Goal: Information Seeking & Learning: Learn about a topic

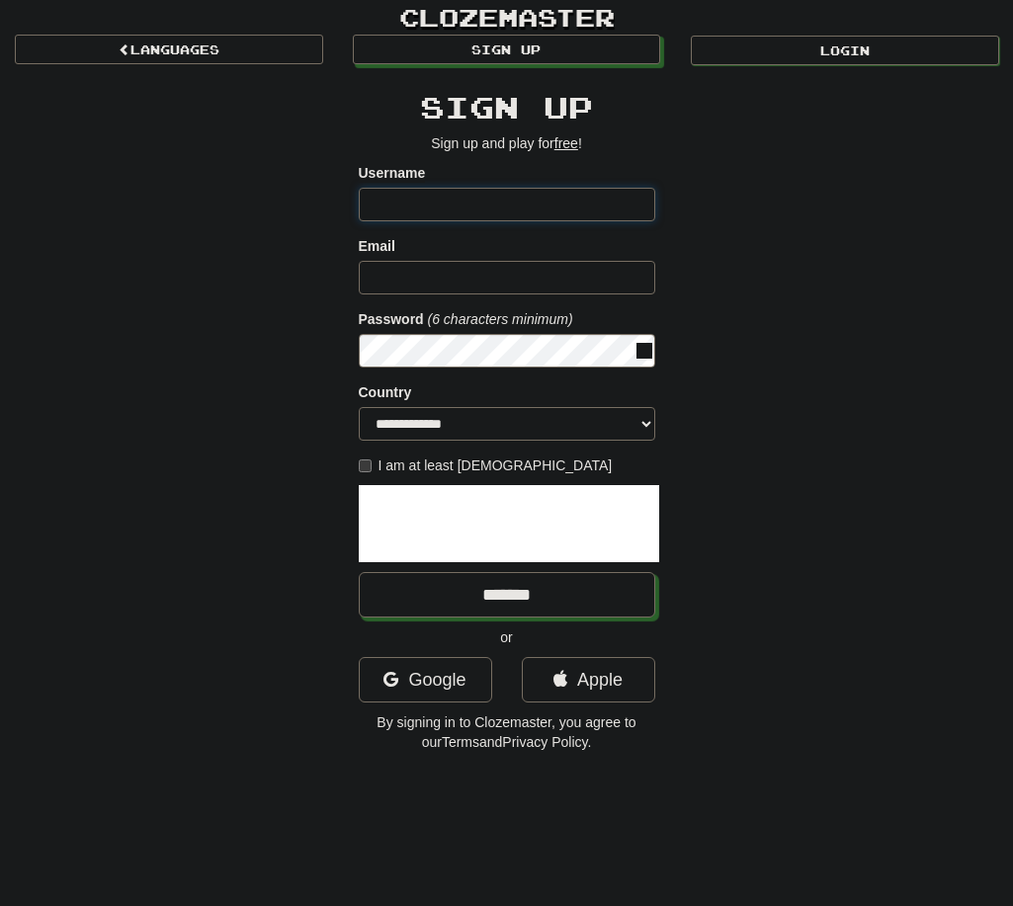
click at [779, 53] on link "Login" at bounding box center [845, 51] width 308 height 30
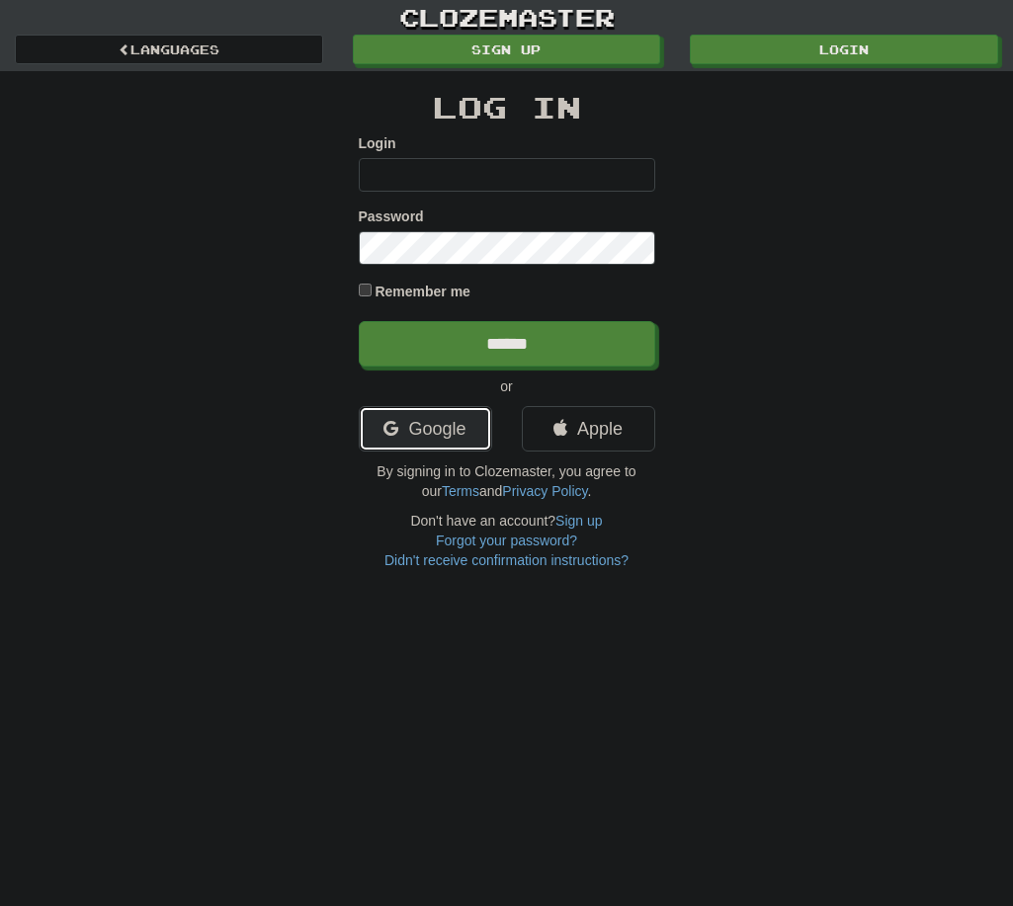
click at [452, 429] on link "Google" at bounding box center [425, 428] width 133 height 45
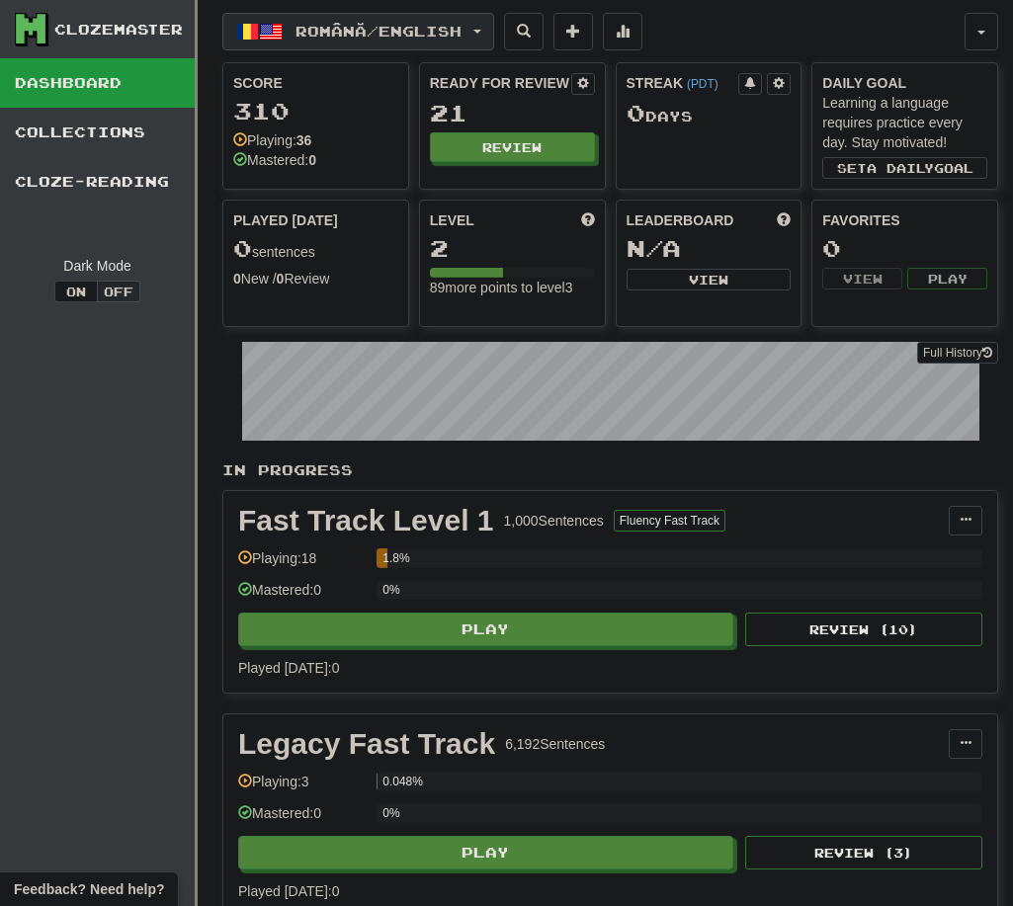
click at [462, 35] on span "Română / English" at bounding box center [379, 31] width 166 height 17
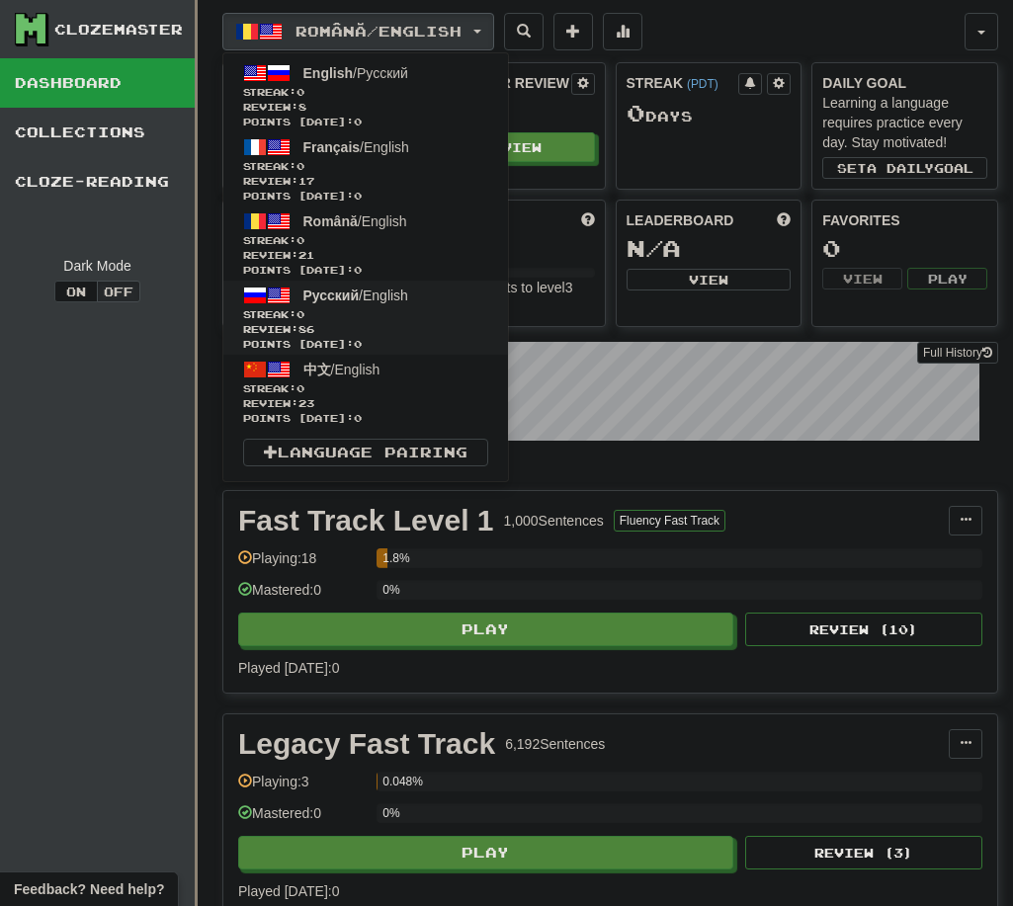
click at [393, 335] on span "Review: 86" at bounding box center [365, 329] width 245 height 15
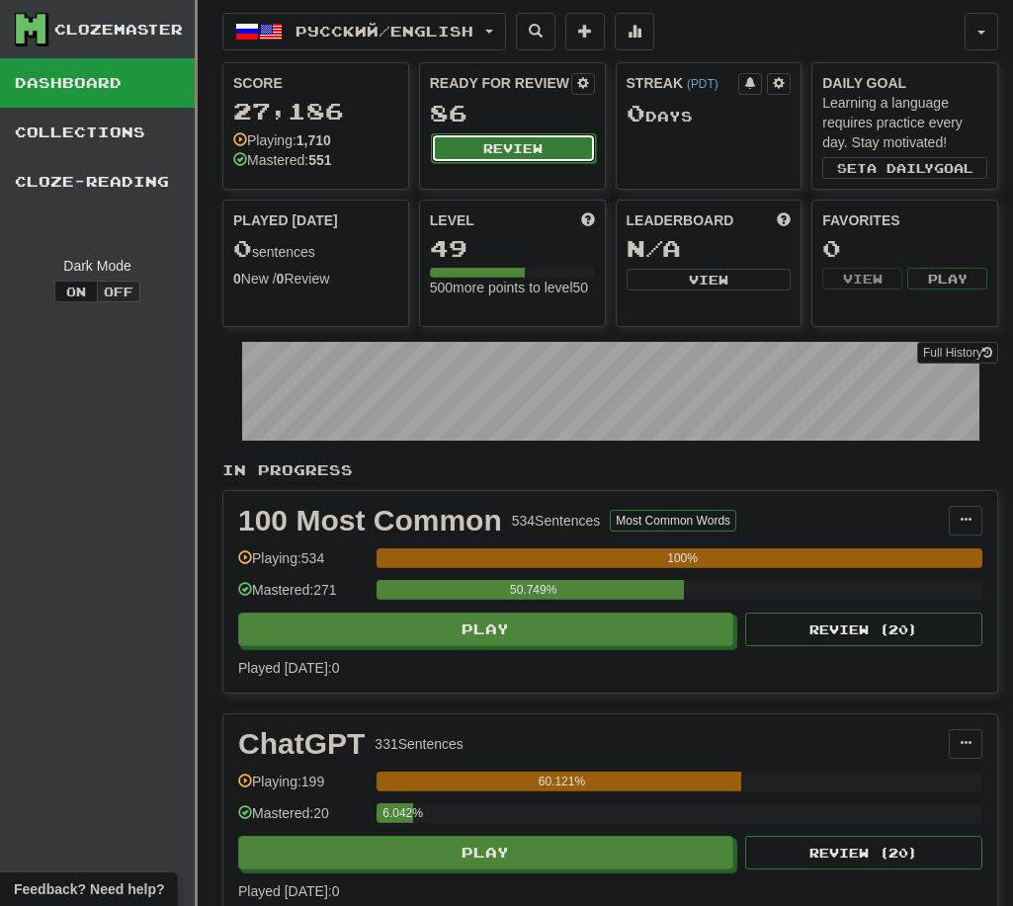
click at [555, 153] on button "Review" at bounding box center [513, 148] width 165 height 30
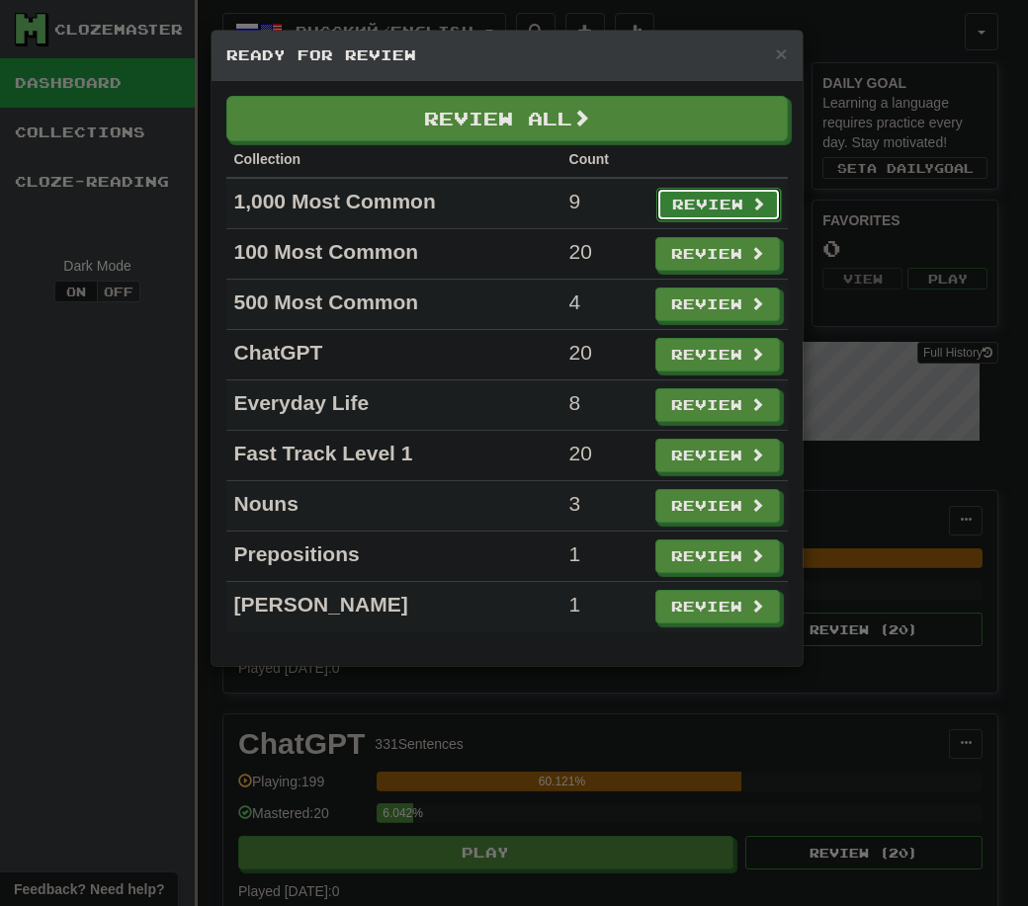
click at [694, 201] on button "Review" at bounding box center [718, 205] width 125 height 34
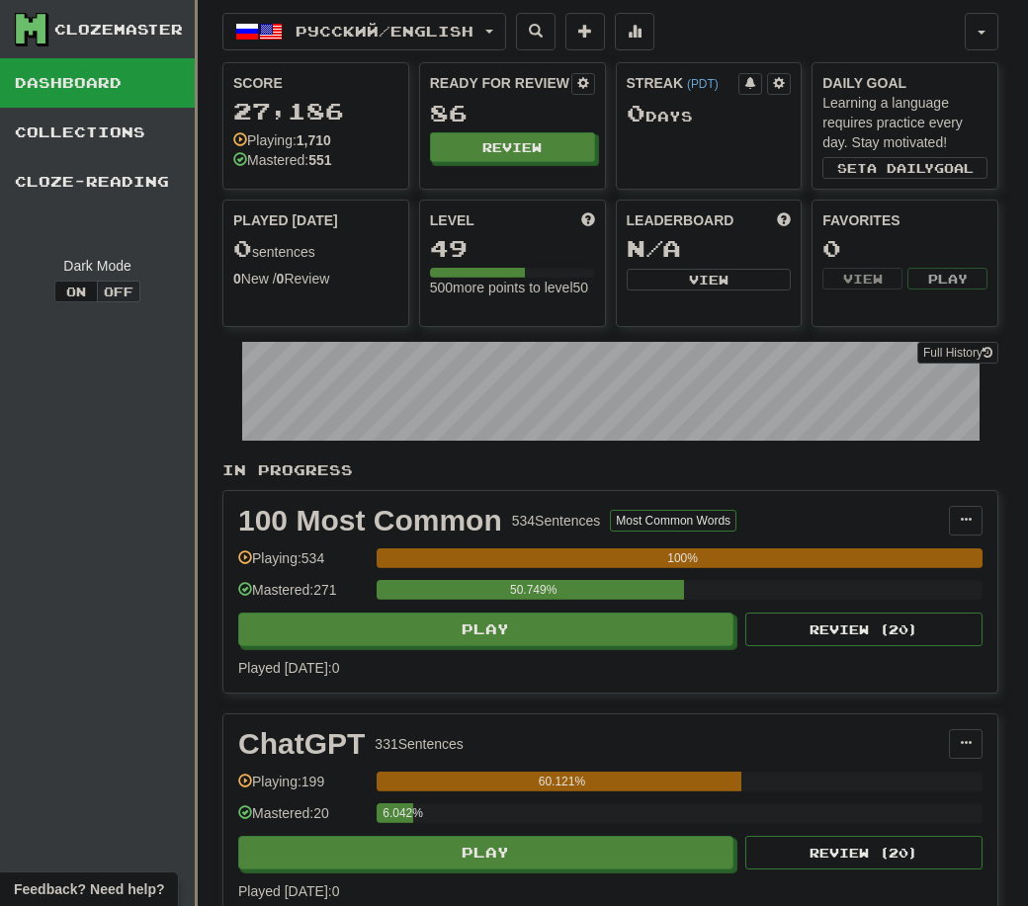
select select "**"
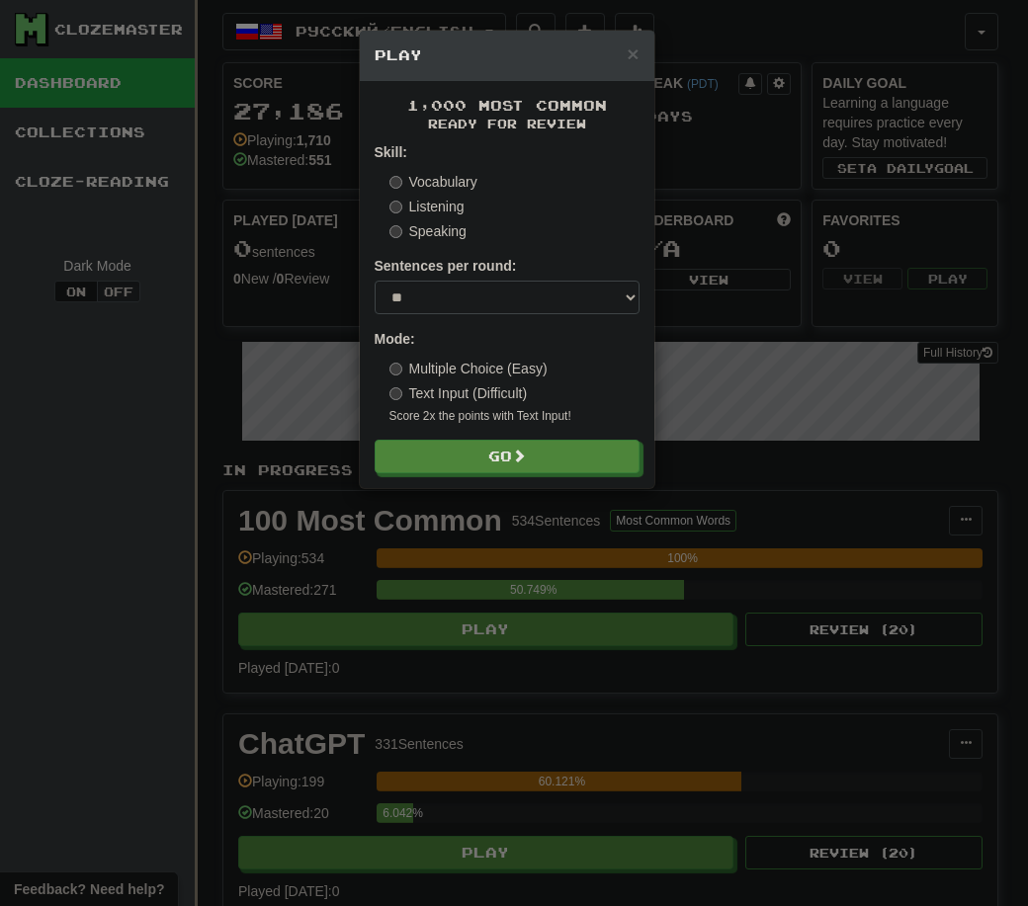
click at [517, 434] on form "Skill: Vocabulary Listening Speaking Sentences per round: * ** ** ** ** ** *** …" at bounding box center [507, 307] width 265 height 331
click at [508, 456] on button "Go" at bounding box center [508, 458] width 265 height 34
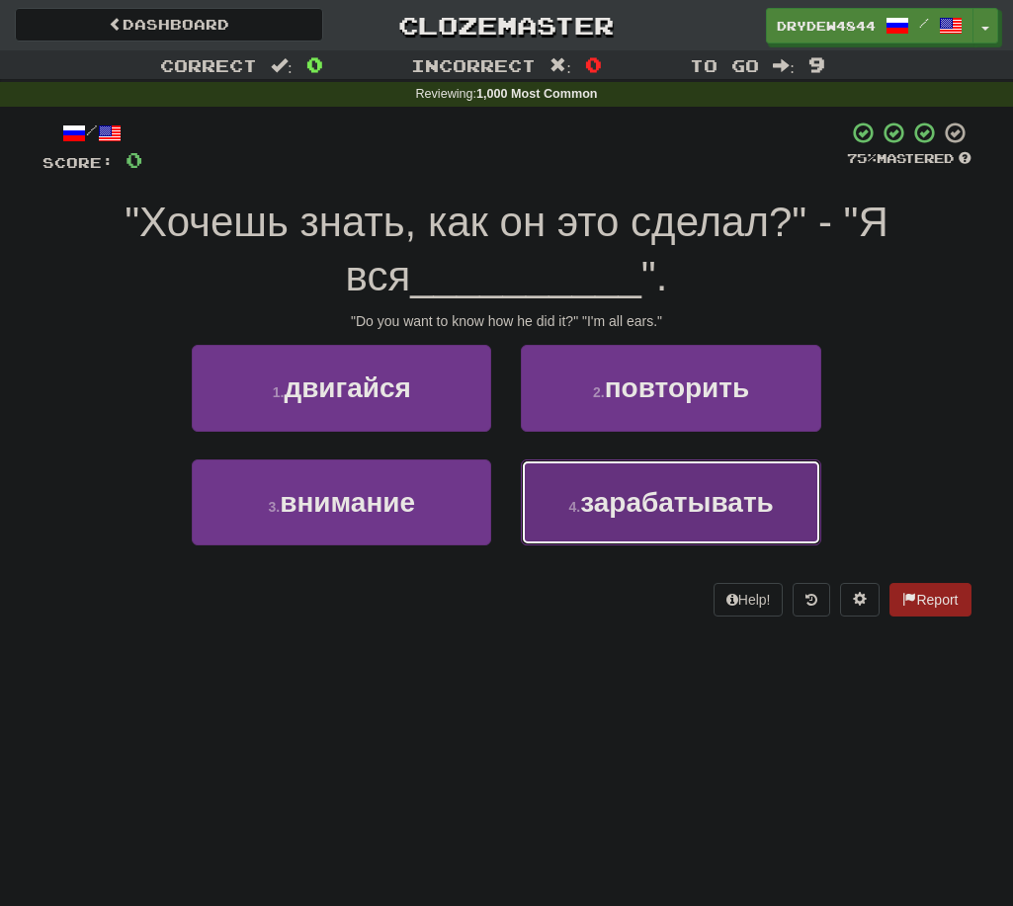
click at [615, 491] on span "зарабатывать" at bounding box center [677, 502] width 194 height 31
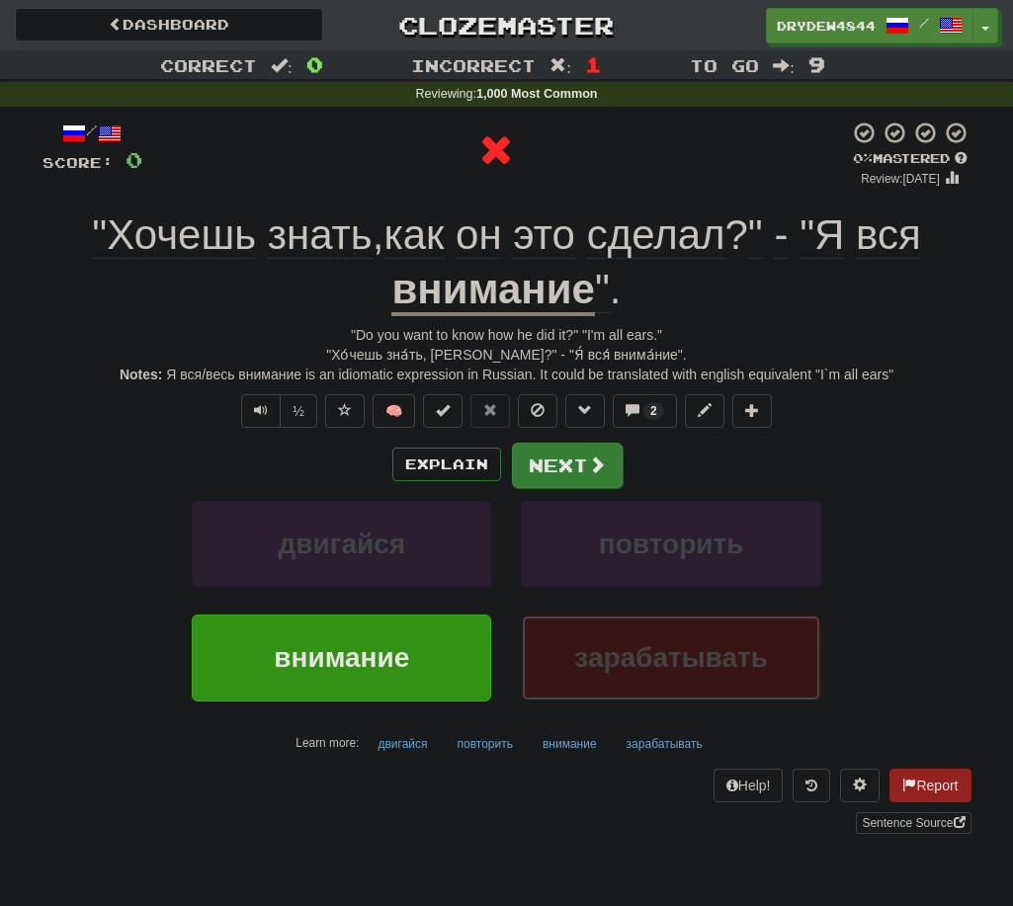
click at [600, 469] on span at bounding box center [597, 465] width 18 height 18
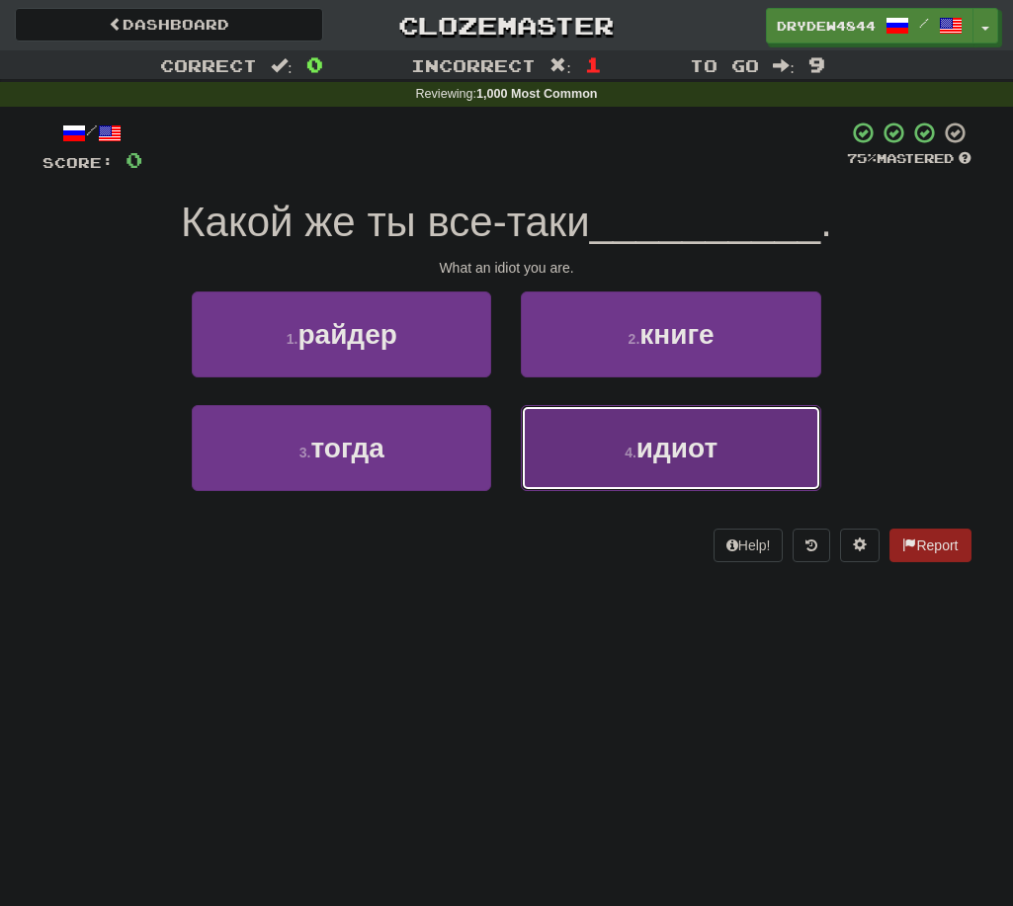
click at [705, 440] on span "идиот" at bounding box center [677, 448] width 81 height 31
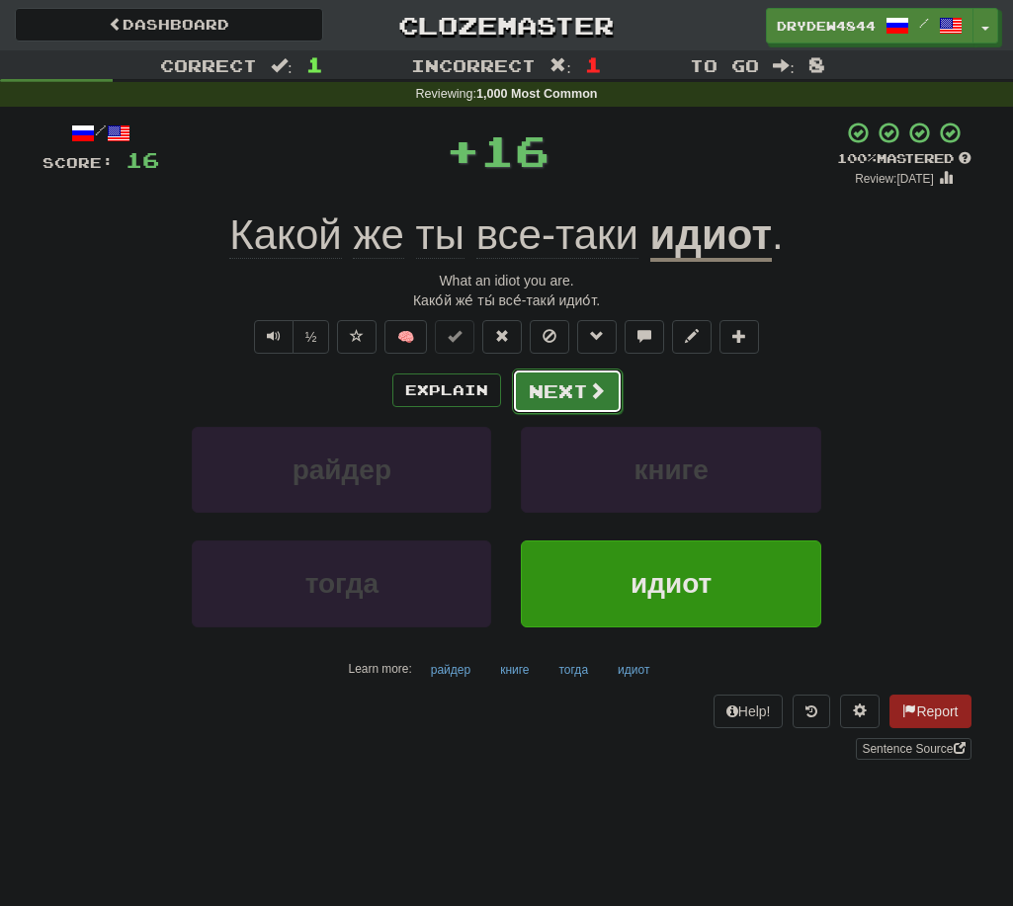
click at [529, 400] on button "Next" at bounding box center [567, 391] width 111 height 45
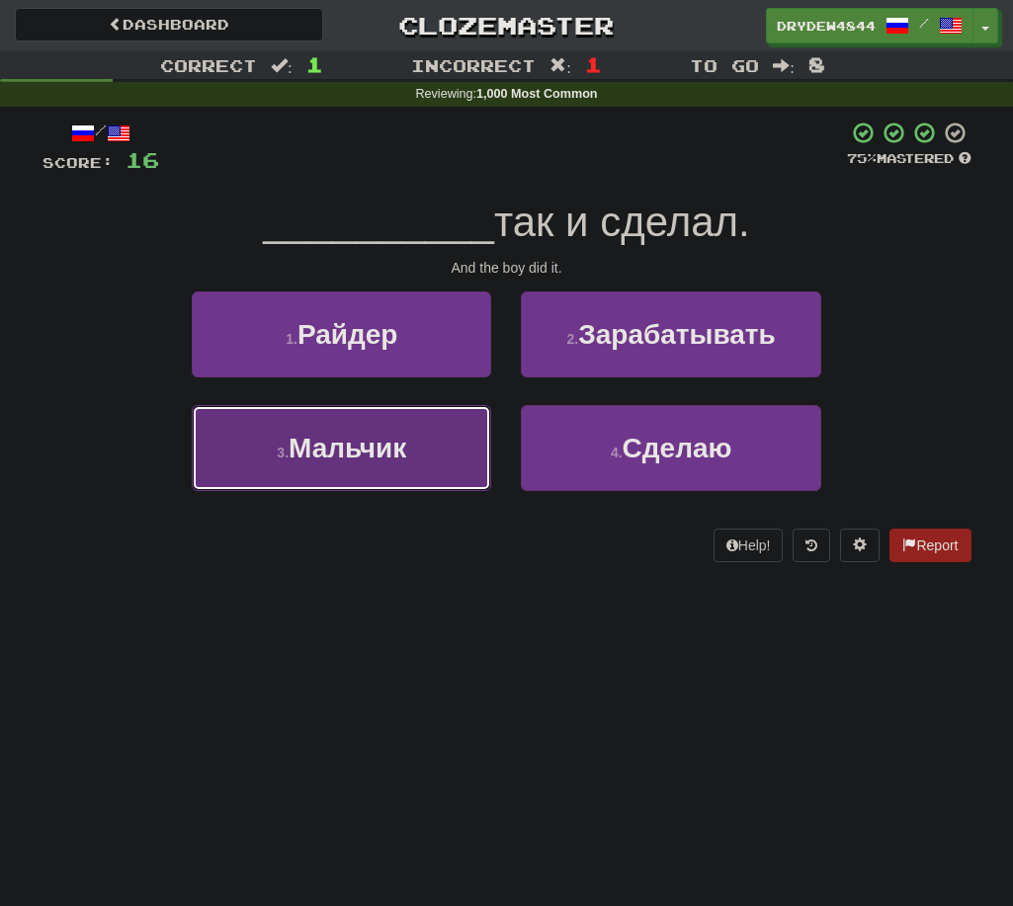
click at [396, 447] on span "Мальчик" at bounding box center [348, 448] width 118 height 31
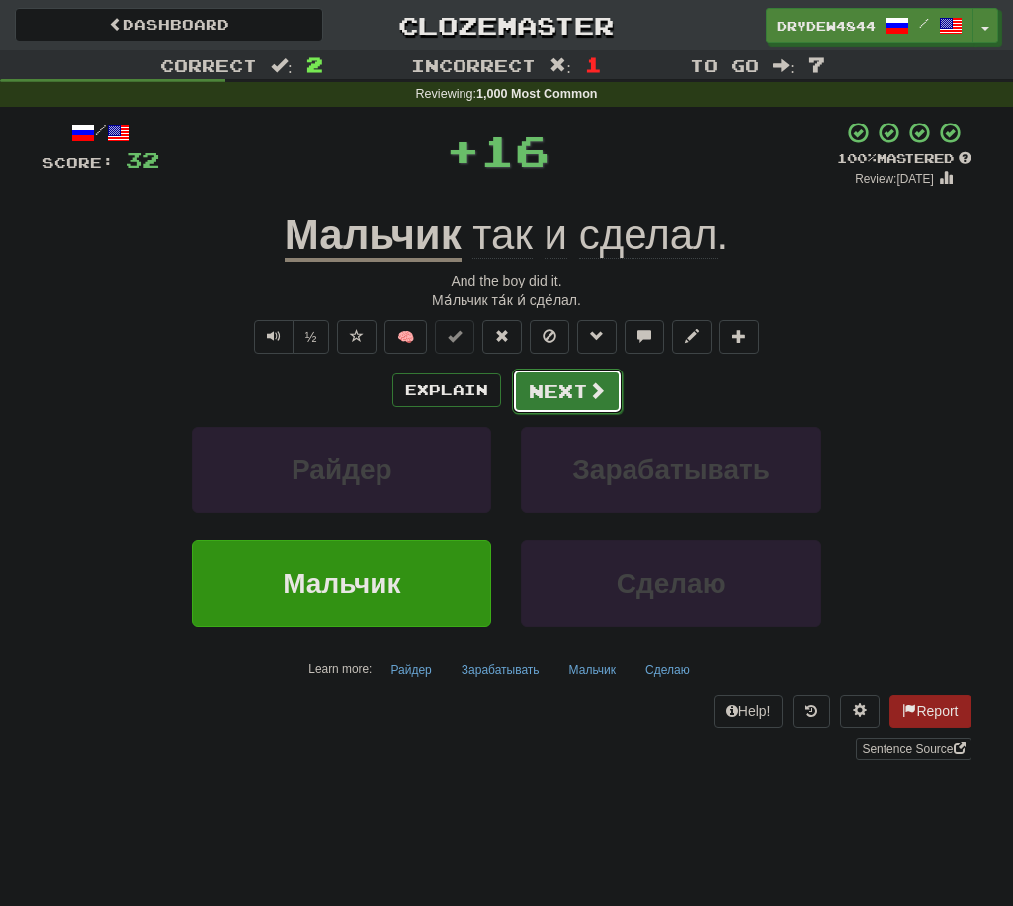
click at [567, 397] on button "Next" at bounding box center [567, 391] width 111 height 45
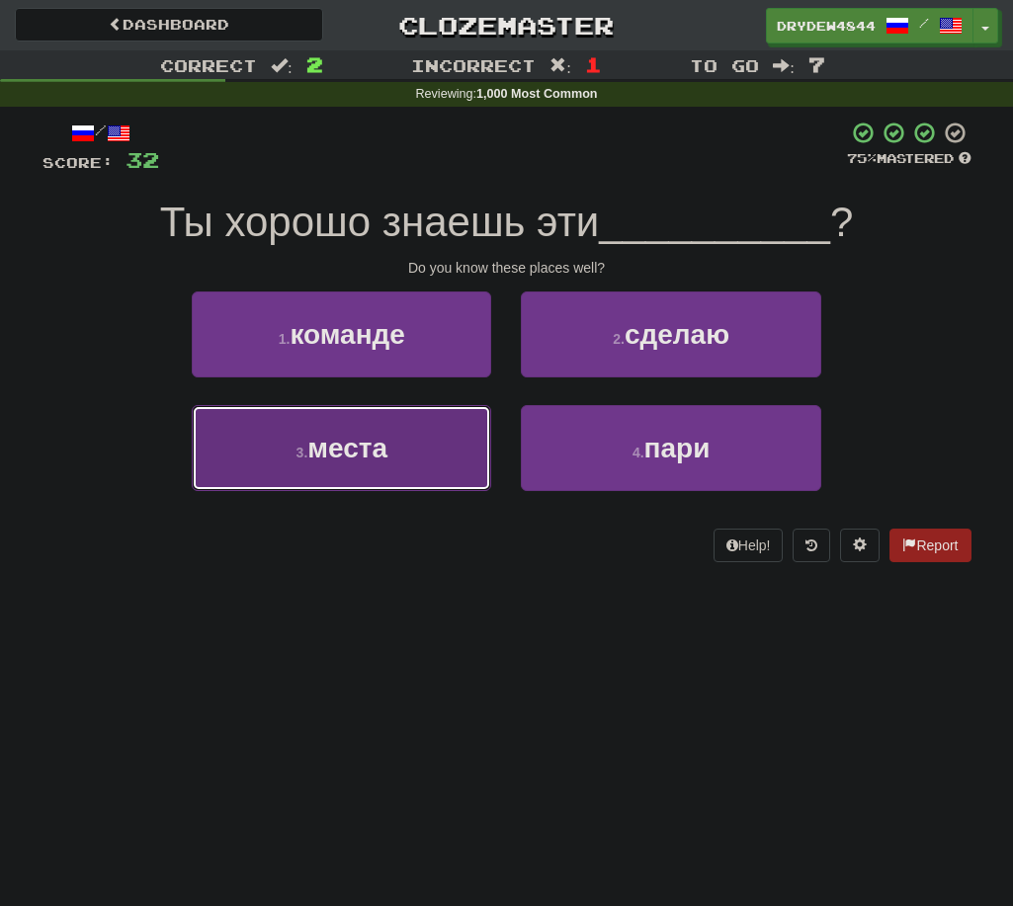
click at [456, 437] on button "3 . места" at bounding box center [341, 448] width 299 height 86
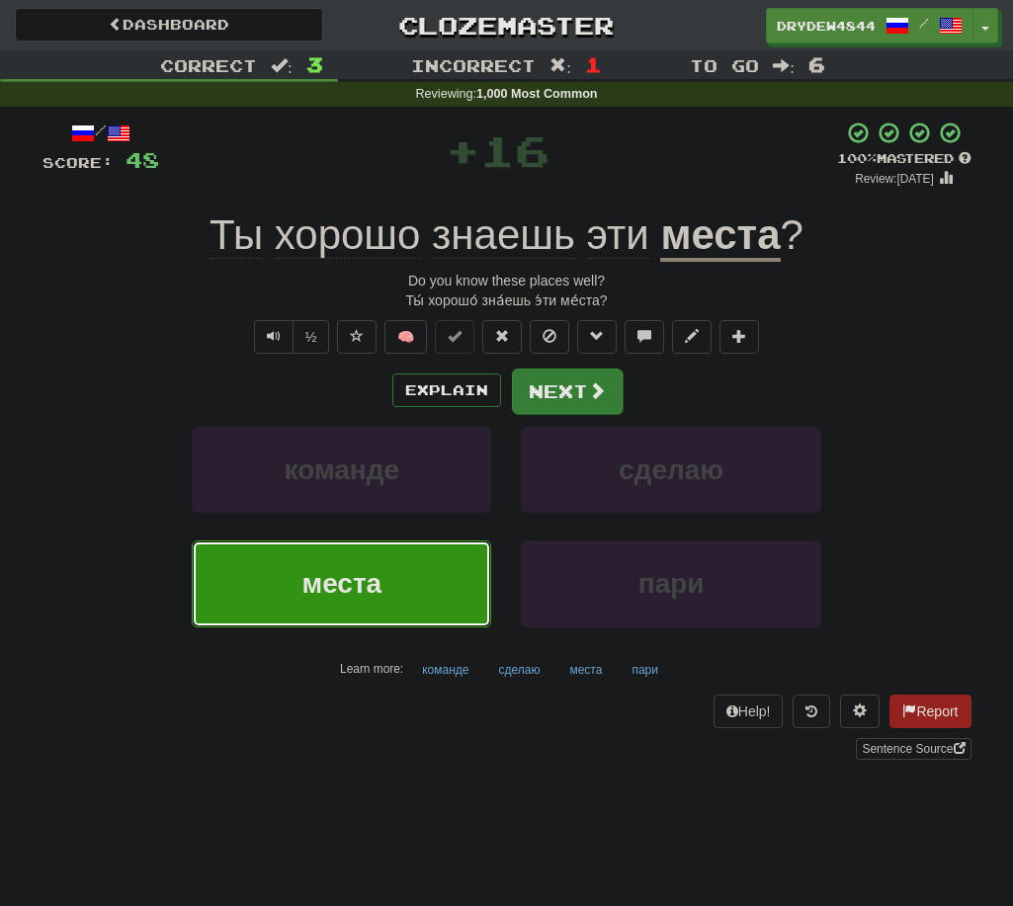
click at [596, 396] on span at bounding box center [597, 391] width 18 height 18
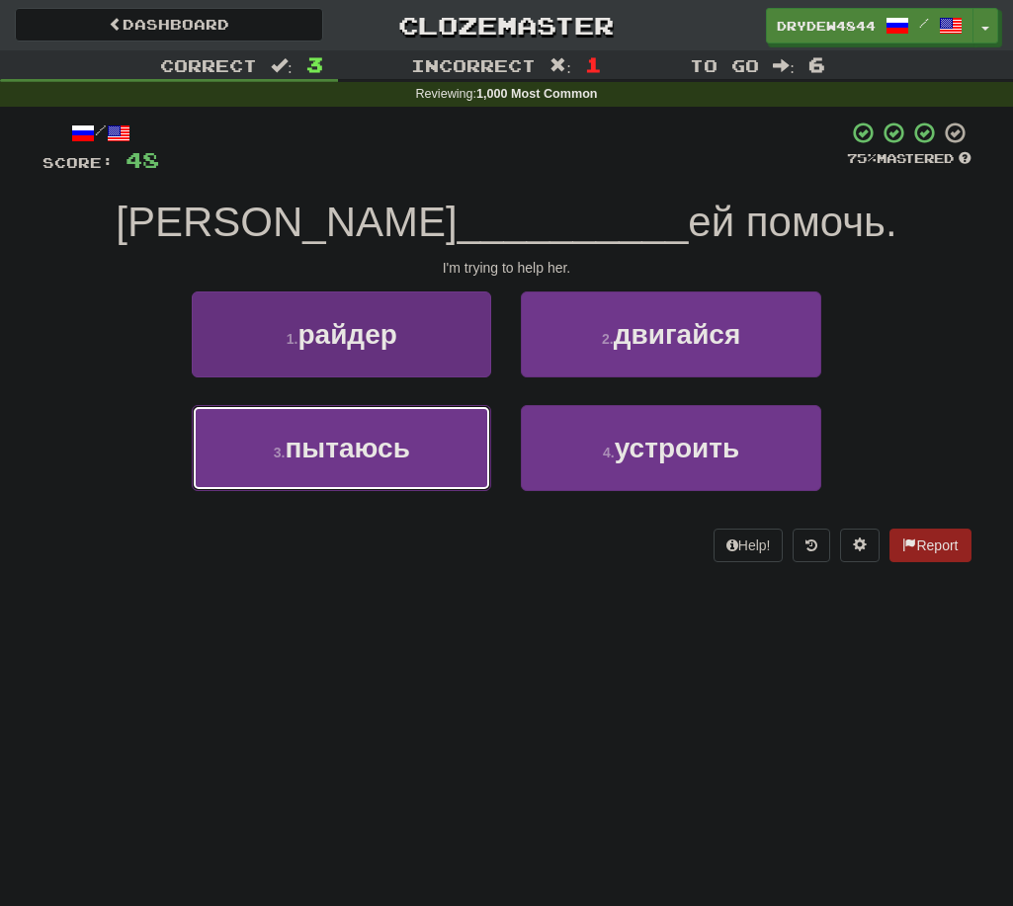
click at [374, 465] on button "3 . пытаюсь" at bounding box center [341, 448] width 299 height 86
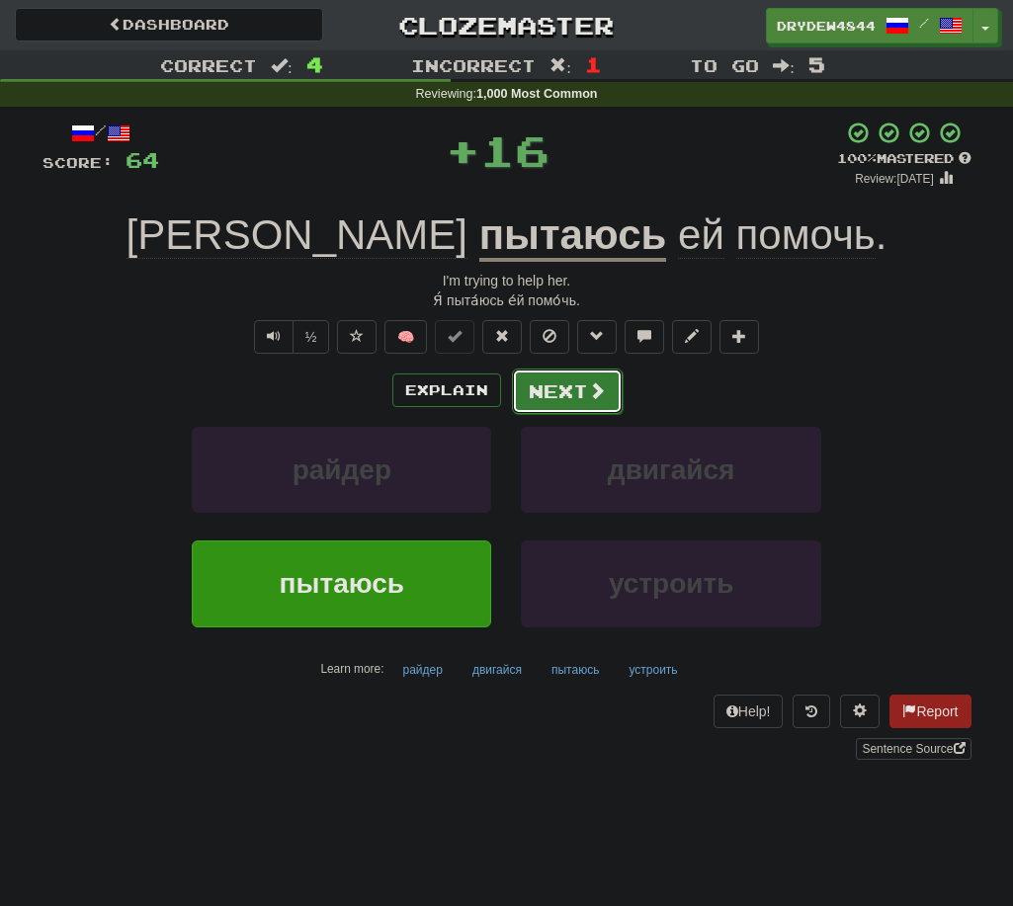
click at [569, 386] on button "Next" at bounding box center [567, 391] width 111 height 45
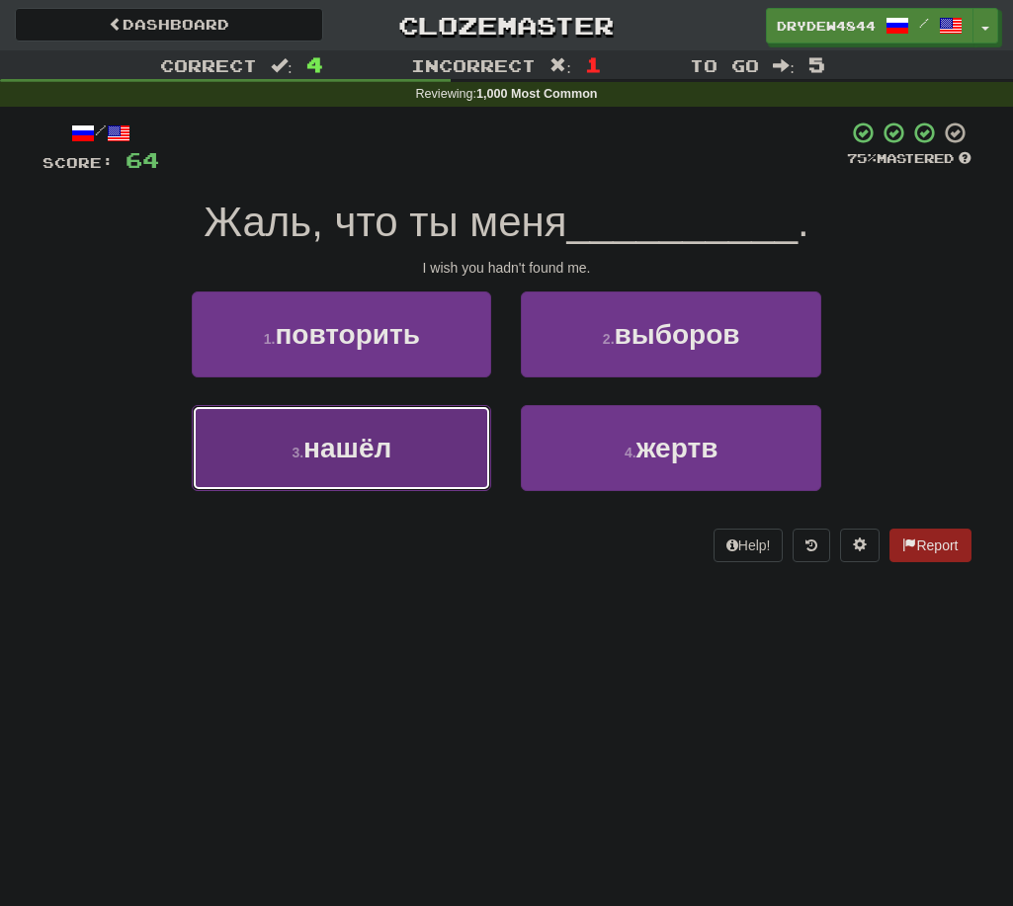
click at [429, 452] on button "3 . нашёл" at bounding box center [341, 448] width 299 height 86
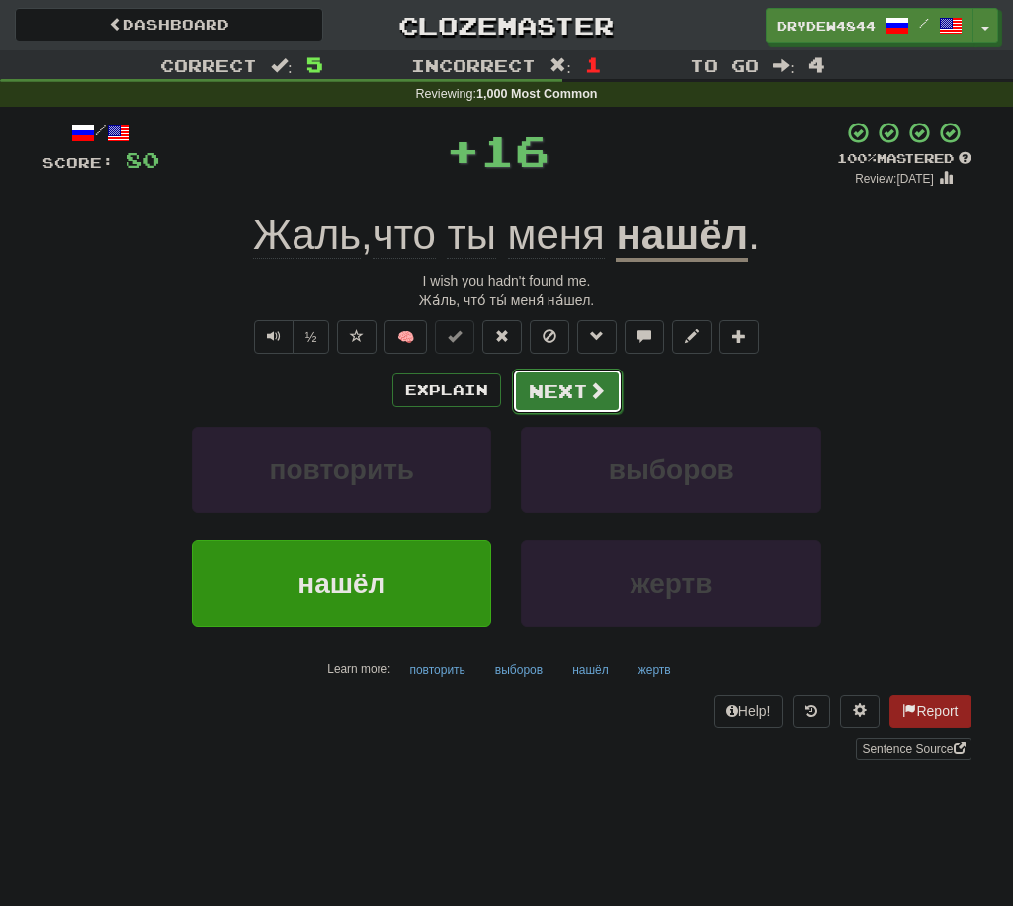
click at [580, 394] on button "Next" at bounding box center [567, 391] width 111 height 45
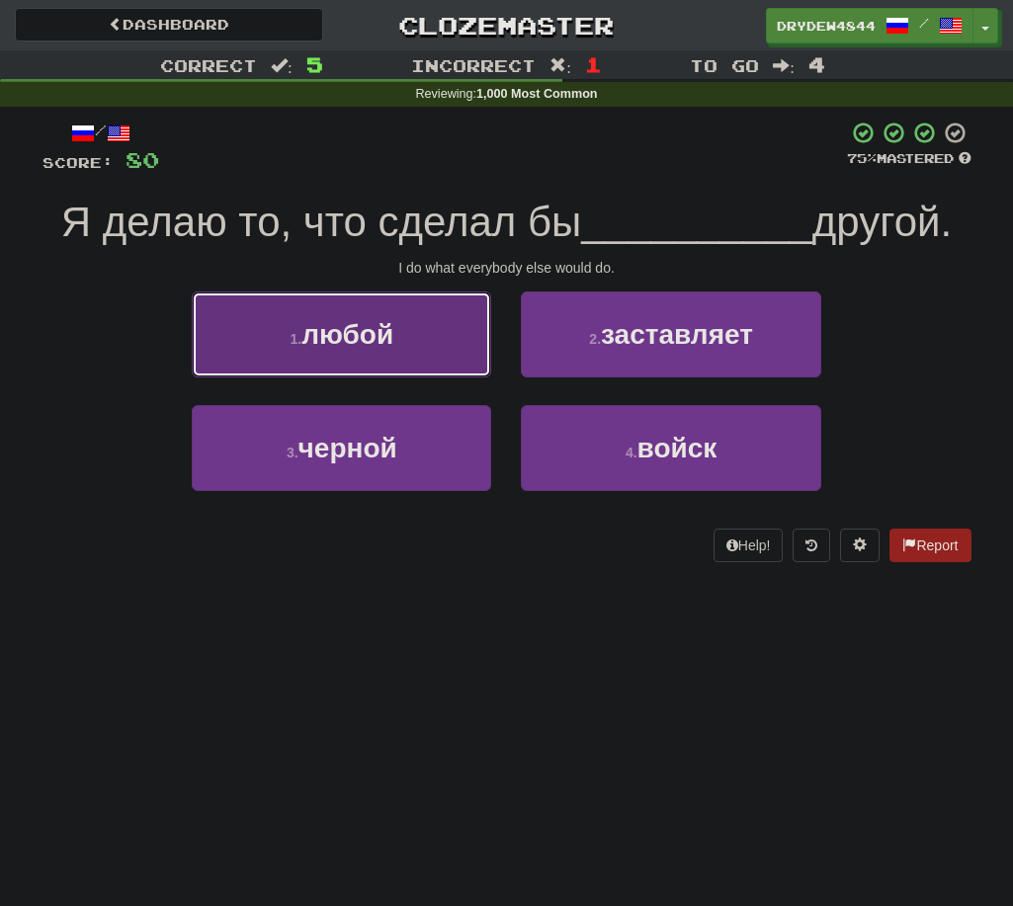
click at [389, 358] on button "1 . любой" at bounding box center [341, 335] width 299 height 86
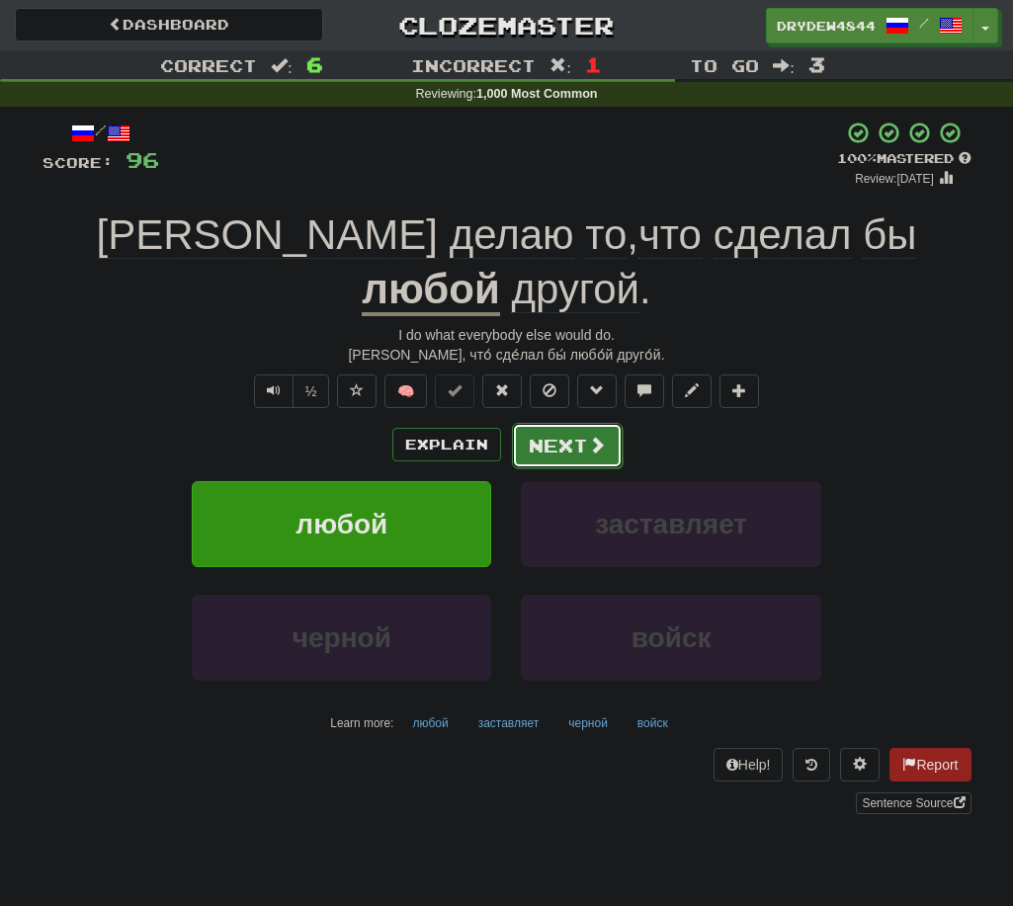
click at [543, 423] on button "Next" at bounding box center [567, 445] width 111 height 45
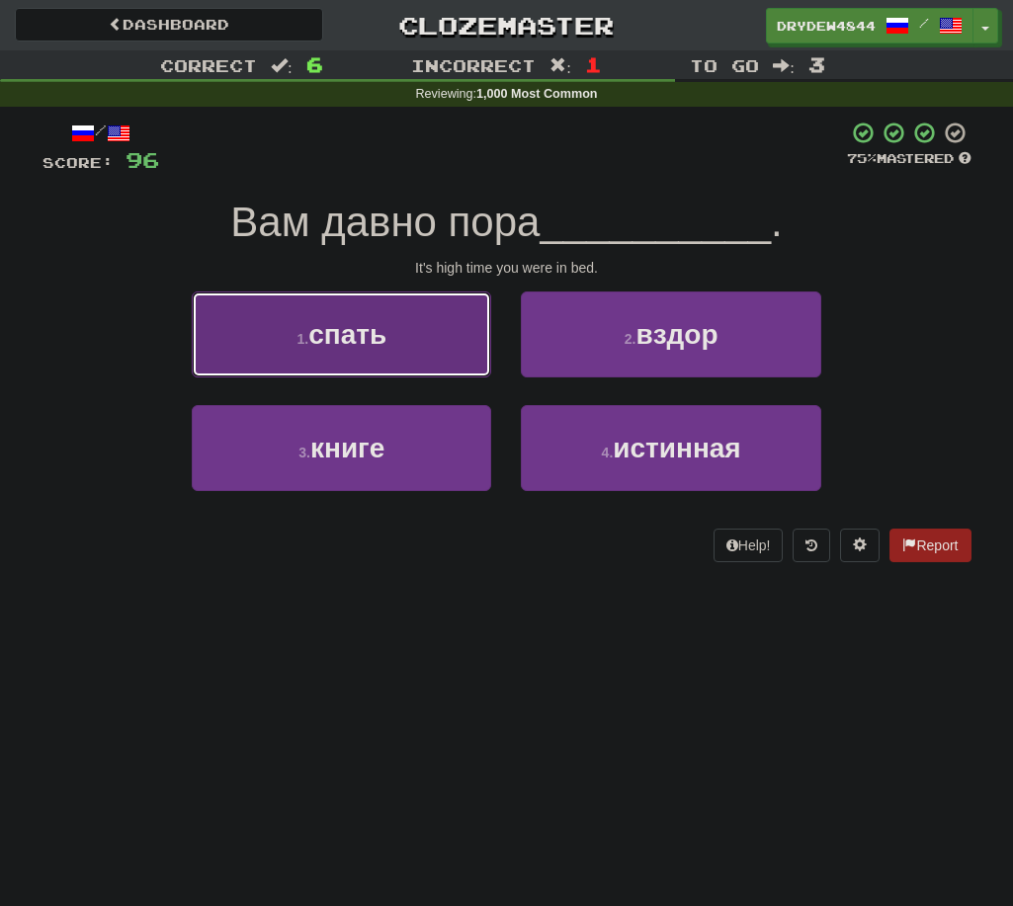
click at [430, 366] on button "1 . спать" at bounding box center [341, 335] width 299 height 86
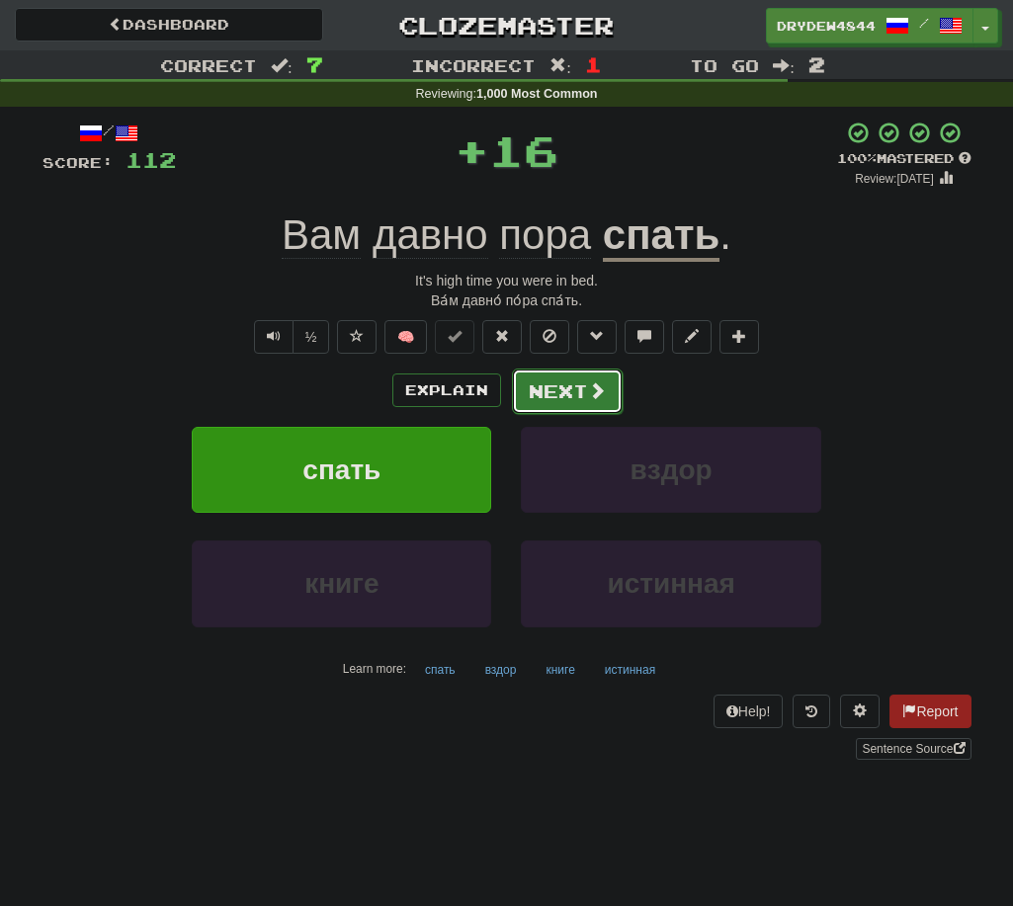
click at [557, 388] on button "Next" at bounding box center [567, 391] width 111 height 45
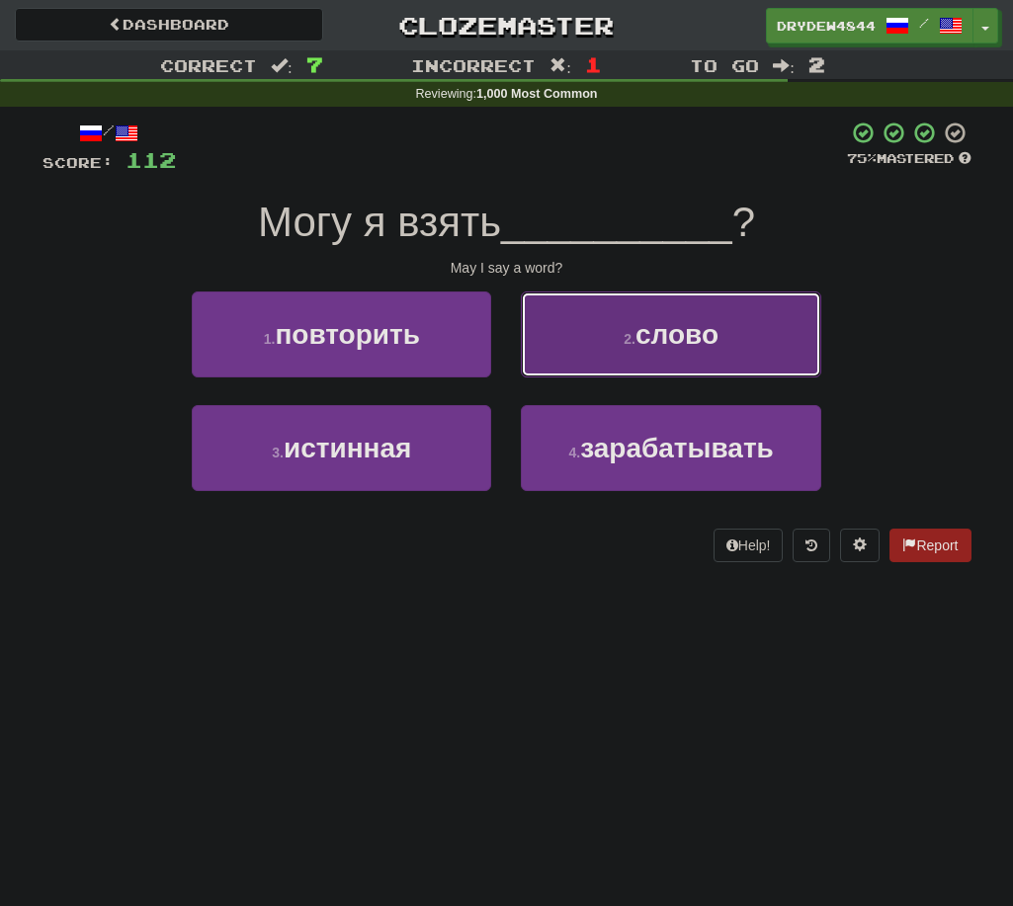
click at [597, 373] on button "2 . слово" at bounding box center [670, 335] width 299 height 86
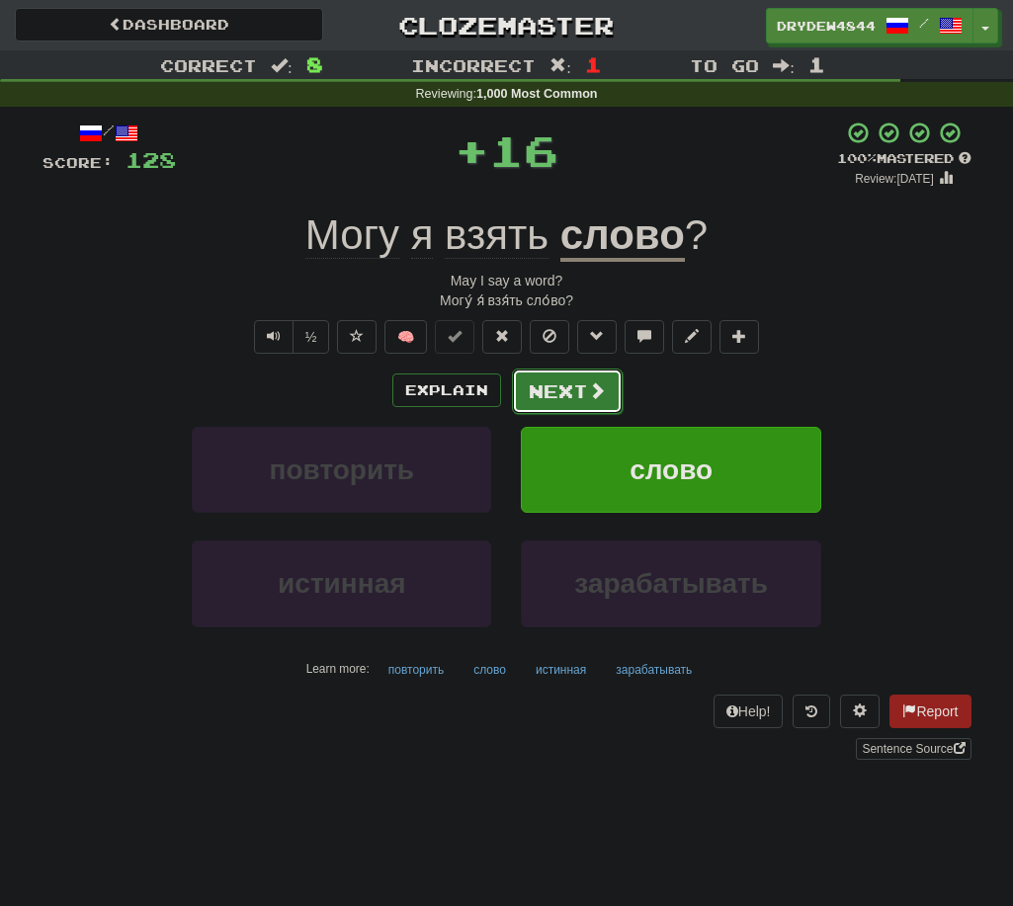
click at [572, 397] on button "Next" at bounding box center [567, 391] width 111 height 45
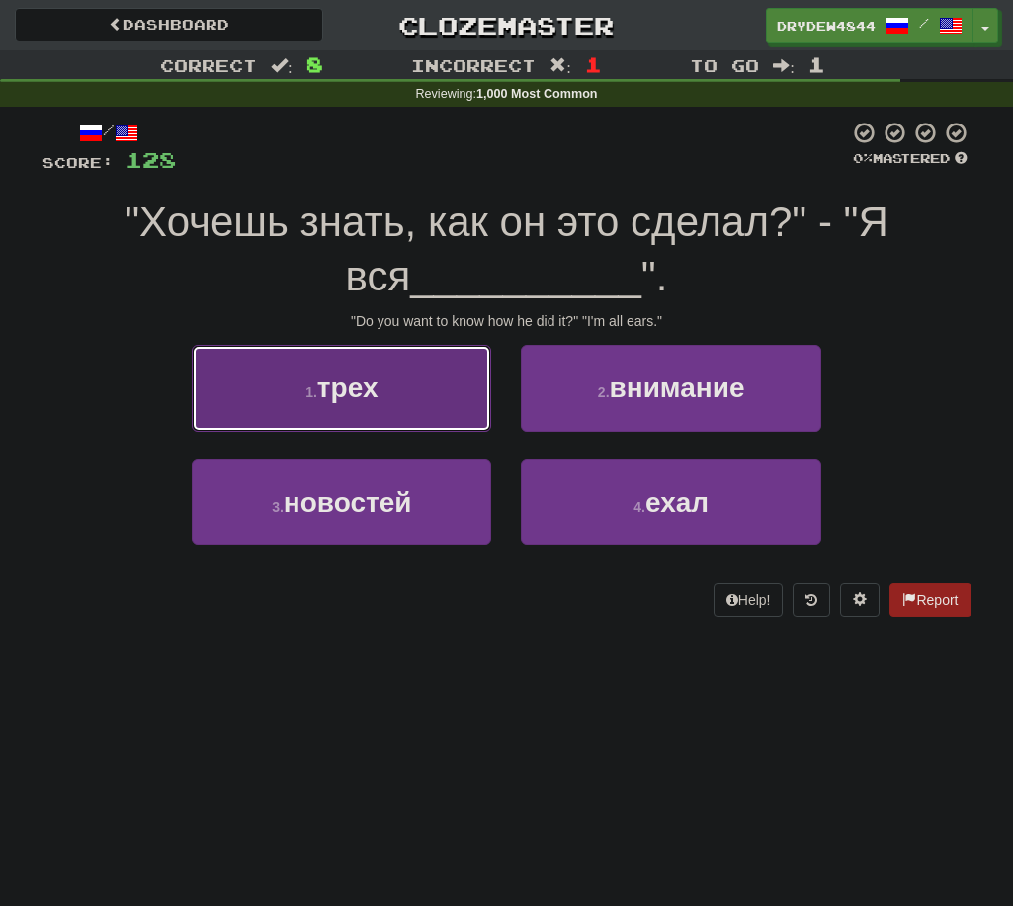
click at [465, 414] on button "1 . трех" at bounding box center [341, 388] width 299 height 86
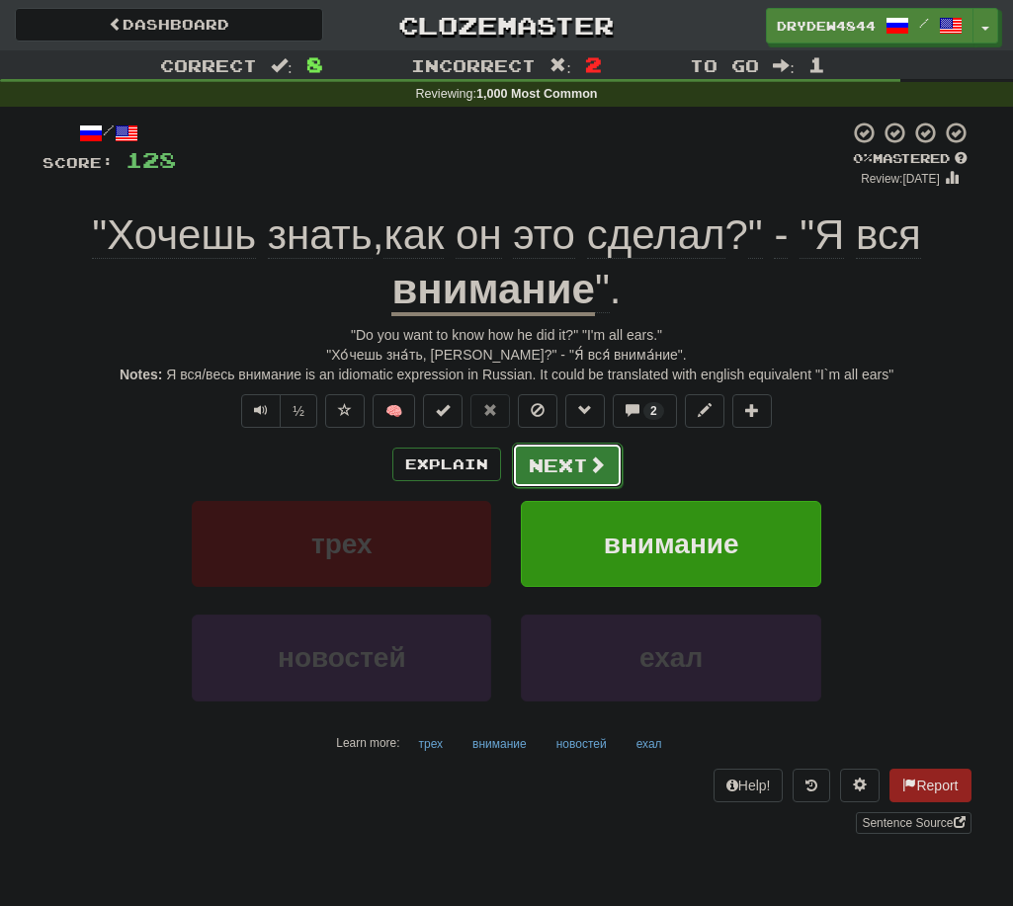
click at [574, 473] on button "Next" at bounding box center [567, 465] width 111 height 45
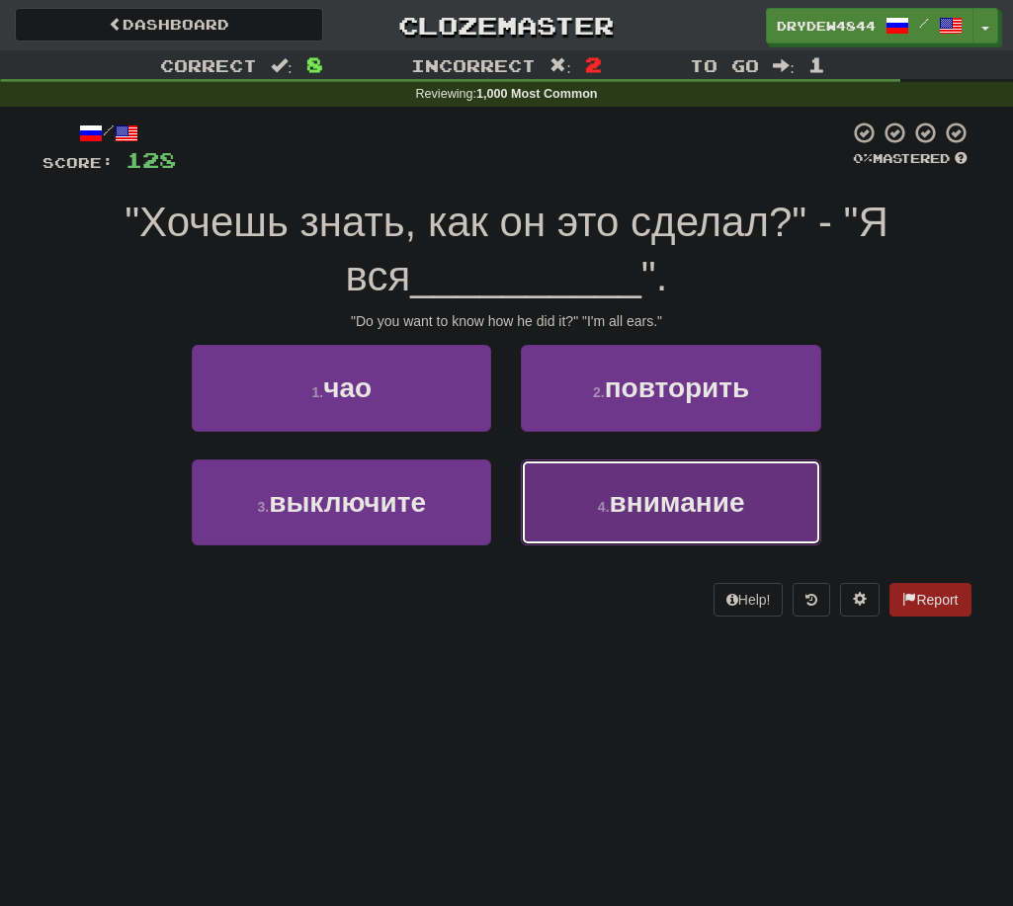
click at [540, 517] on button "4 . внимание" at bounding box center [670, 503] width 299 height 86
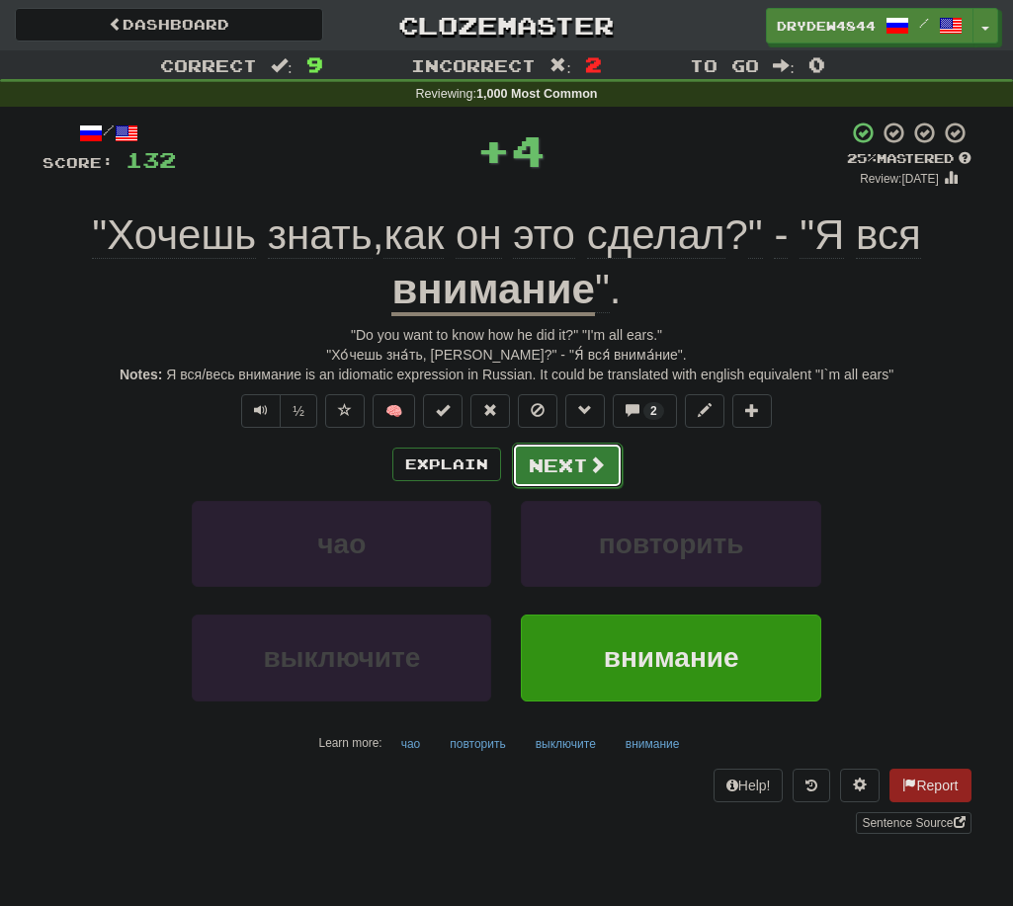
click at [538, 453] on button "Next" at bounding box center [567, 465] width 111 height 45
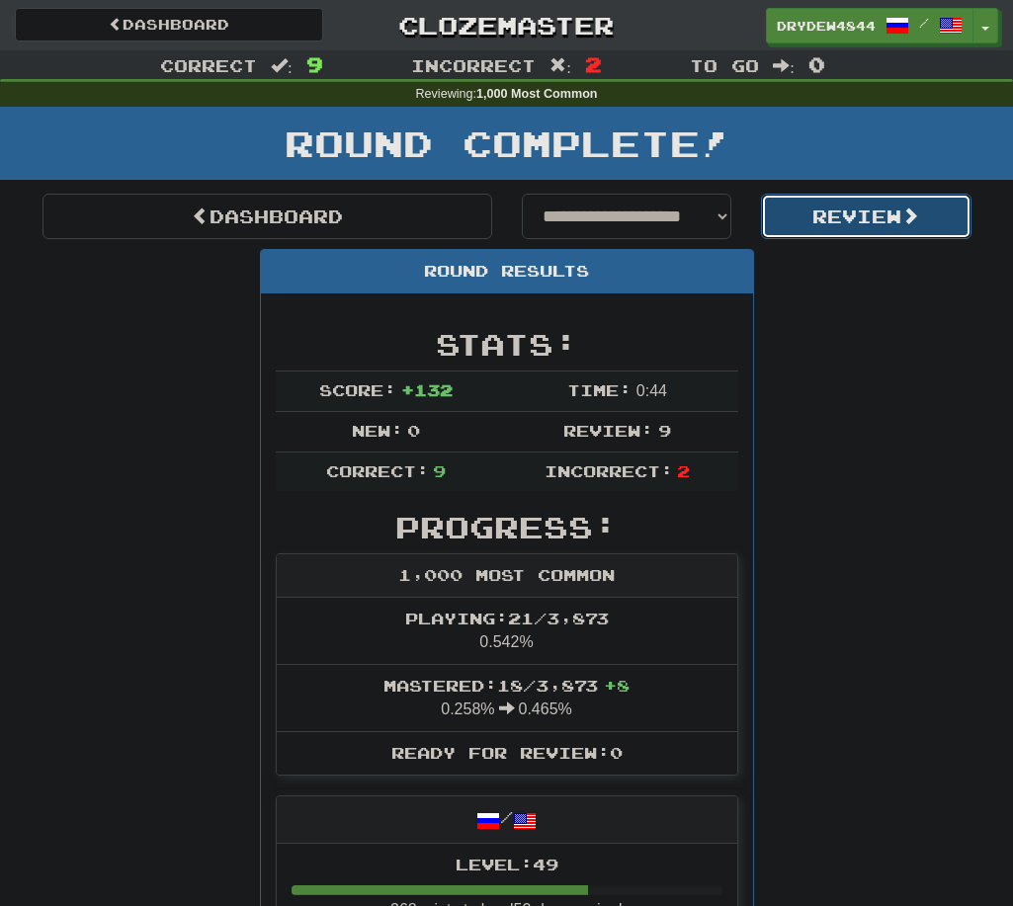
click at [838, 201] on button "Review" at bounding box center [866, 216] width 211 height 45
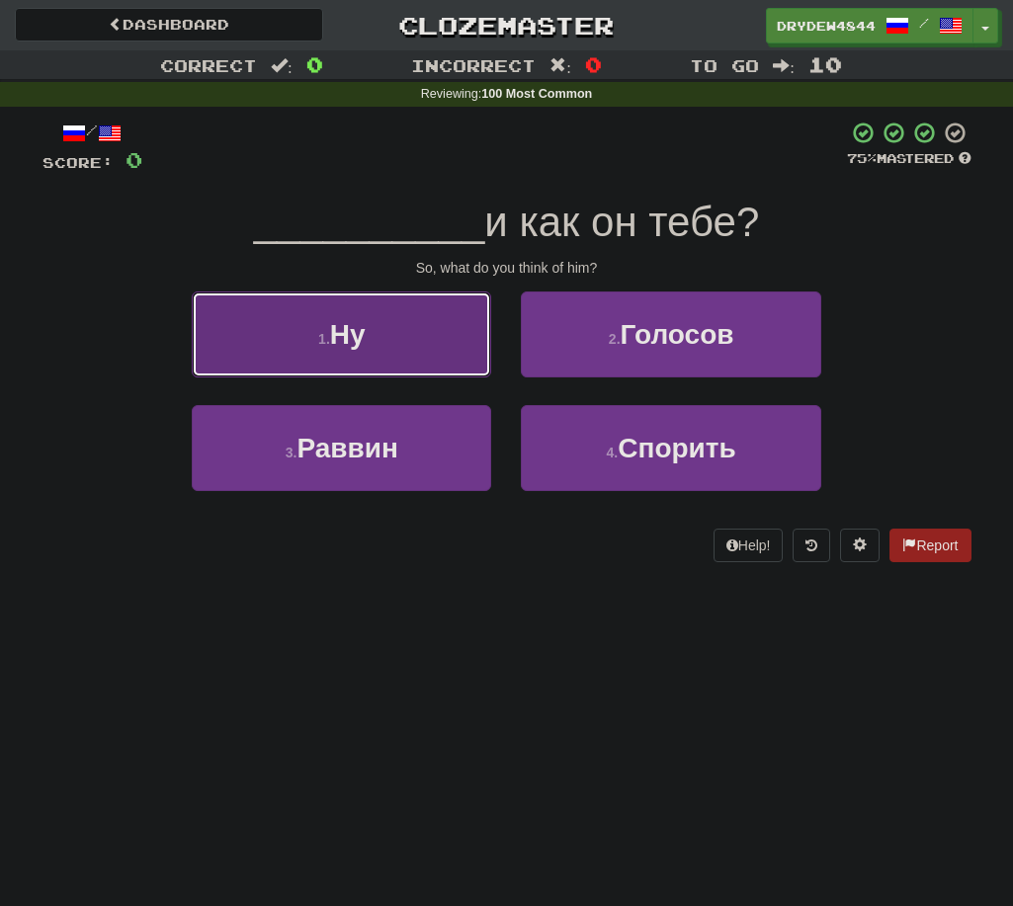
click at [391, 331] on button "1 . Ну" at bounding box center [341, 335] width 299 height 86
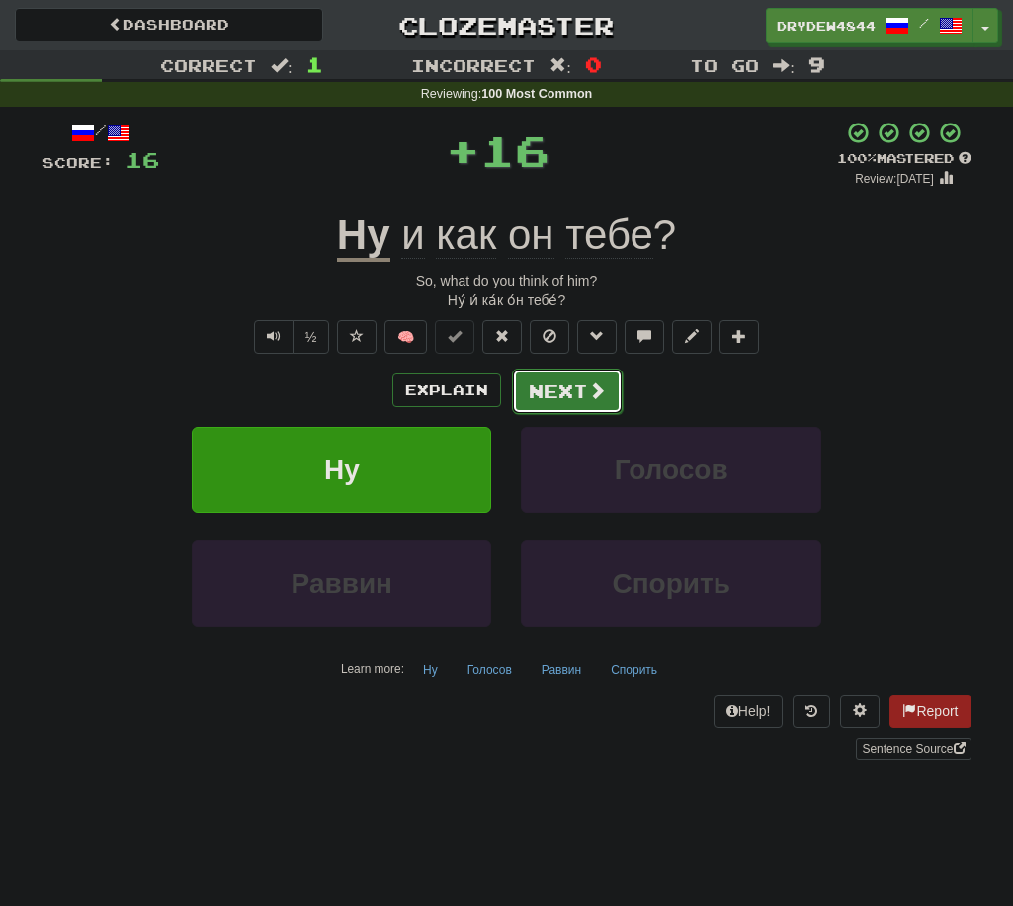
click at [542, 382] on button "Next" at bounding box center [567, 391] width 111 height 45
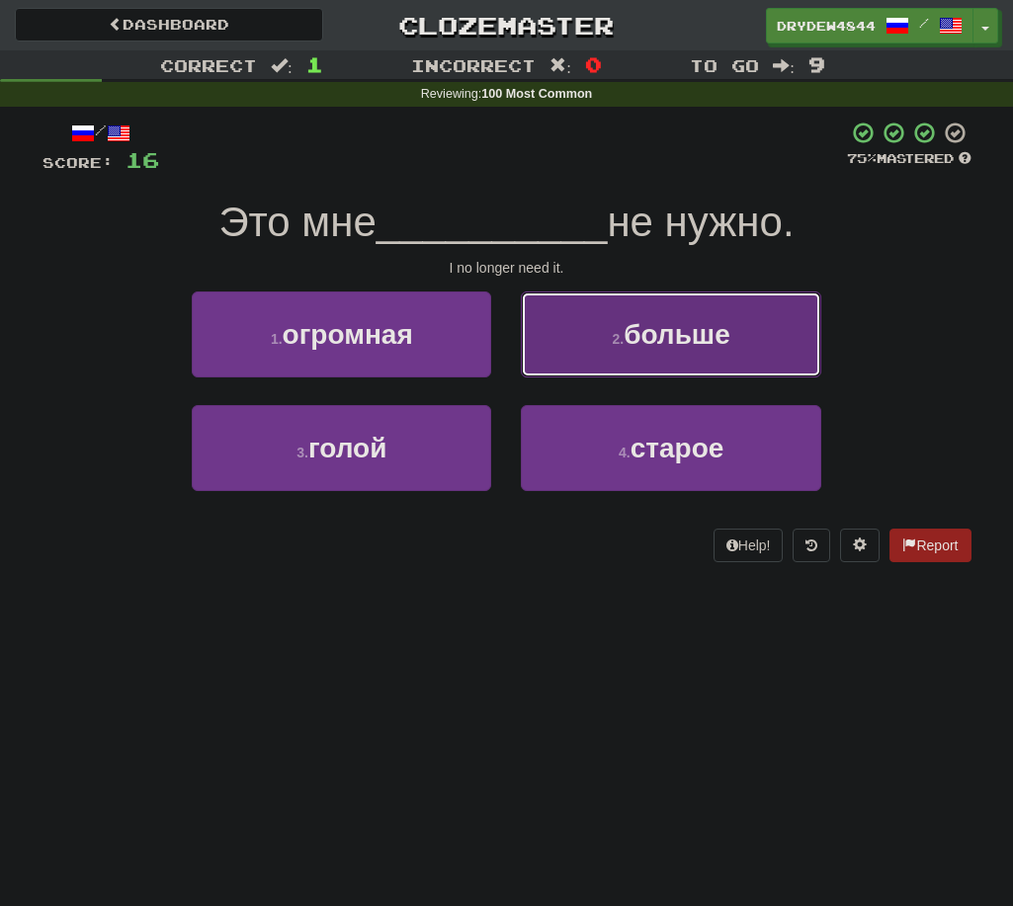
click at [557, 376] on button "2 . больше" at bounding box center [670, 335] width 299 height 86
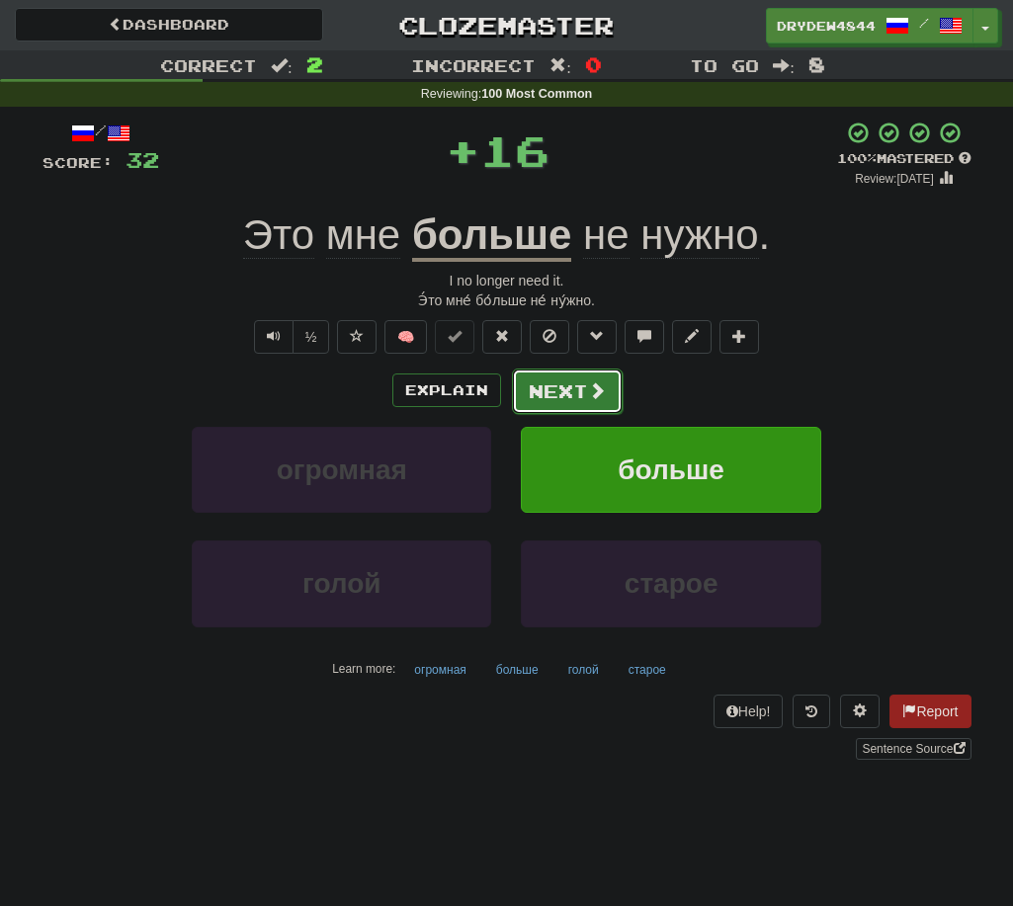
click at [569, 389] on button "Next" at bounding box center [567, 391] width 111 height 45
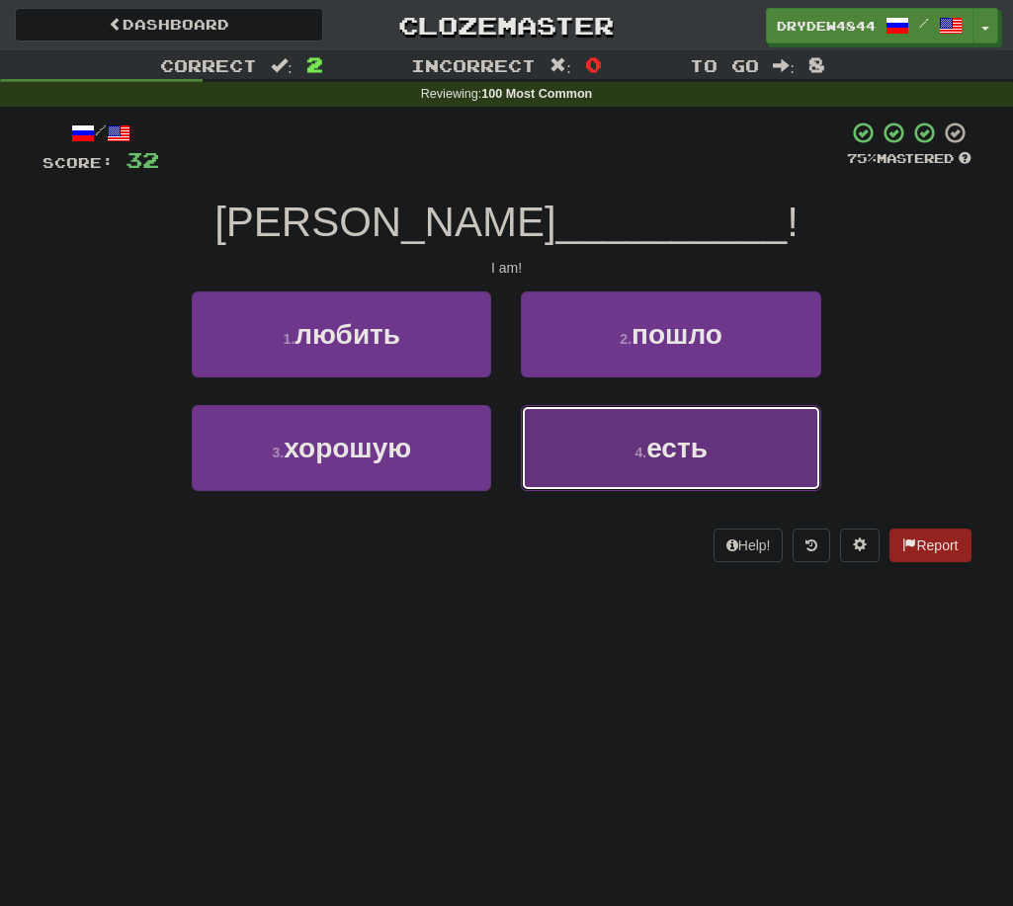
click at [599, 441] on button "4 . есть" at bounding box center [670, 448] width 299 height 86
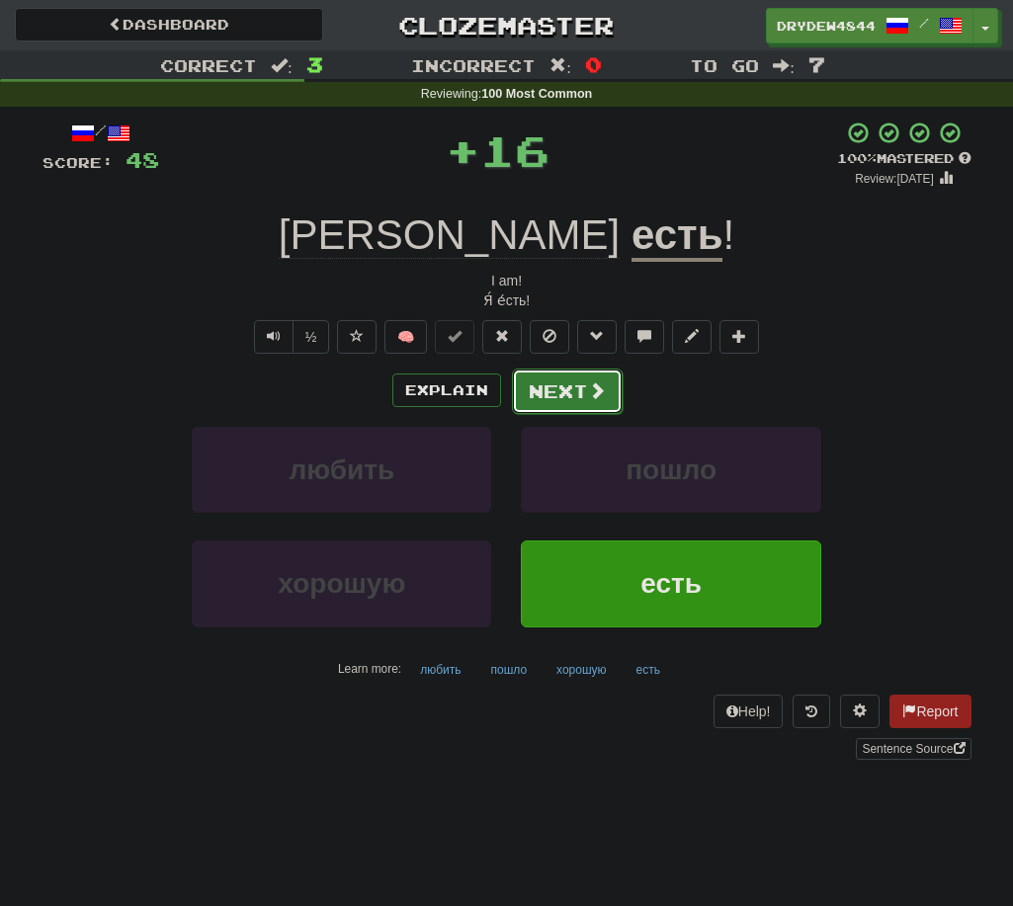
click at [586, 404] on button "Next" at bounding box center [567, 391] width 111 height 45
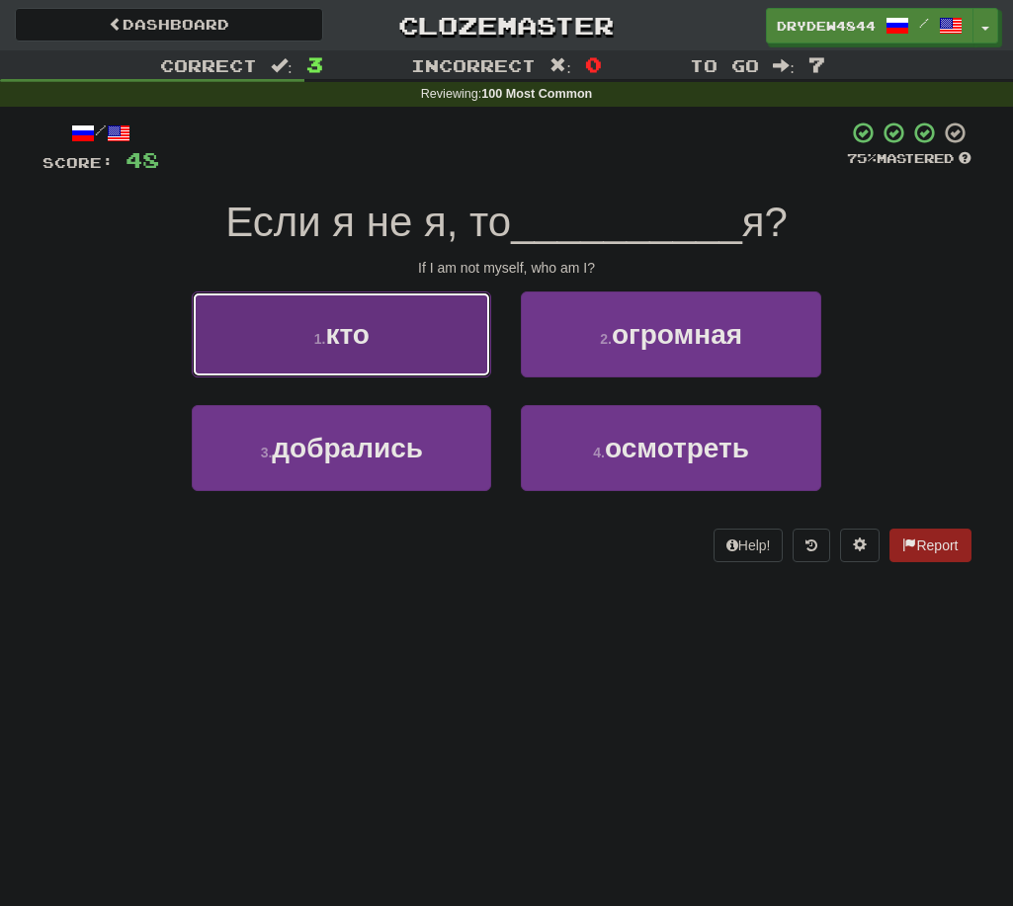
click at [342, 368] on button "1 . кто" at bounding box center [341, 335] width 299 height 86
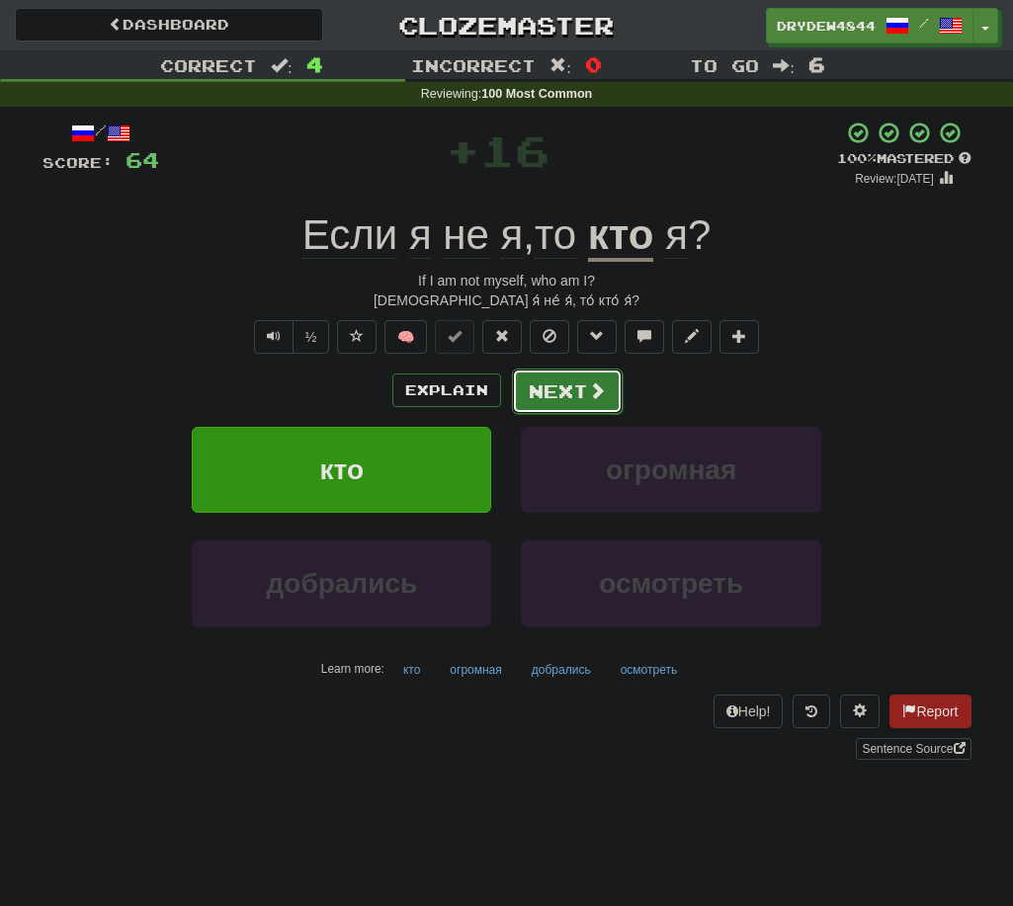
click at [556, 378] on button "Next" at bounding box center [567, 391] width 111 height 45
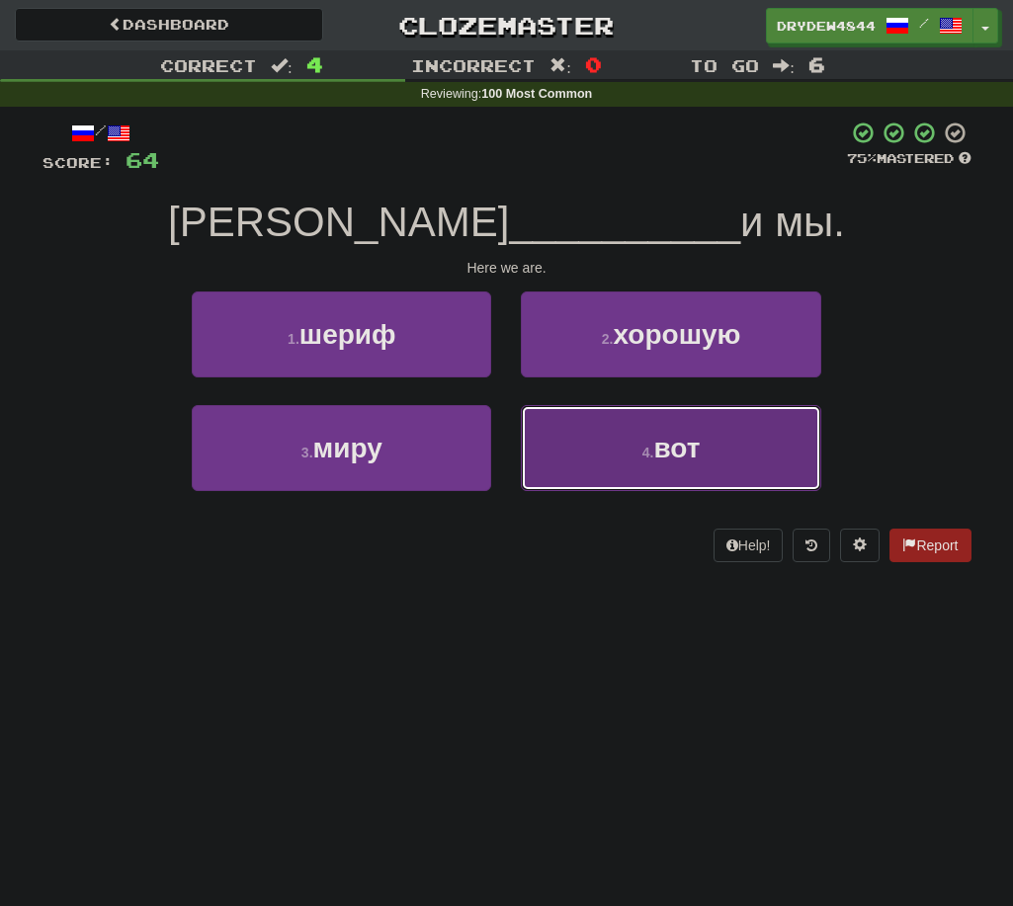
click at [564, 480] on button "4 . вот" at bounding box center [670, 448] width 299 height 86
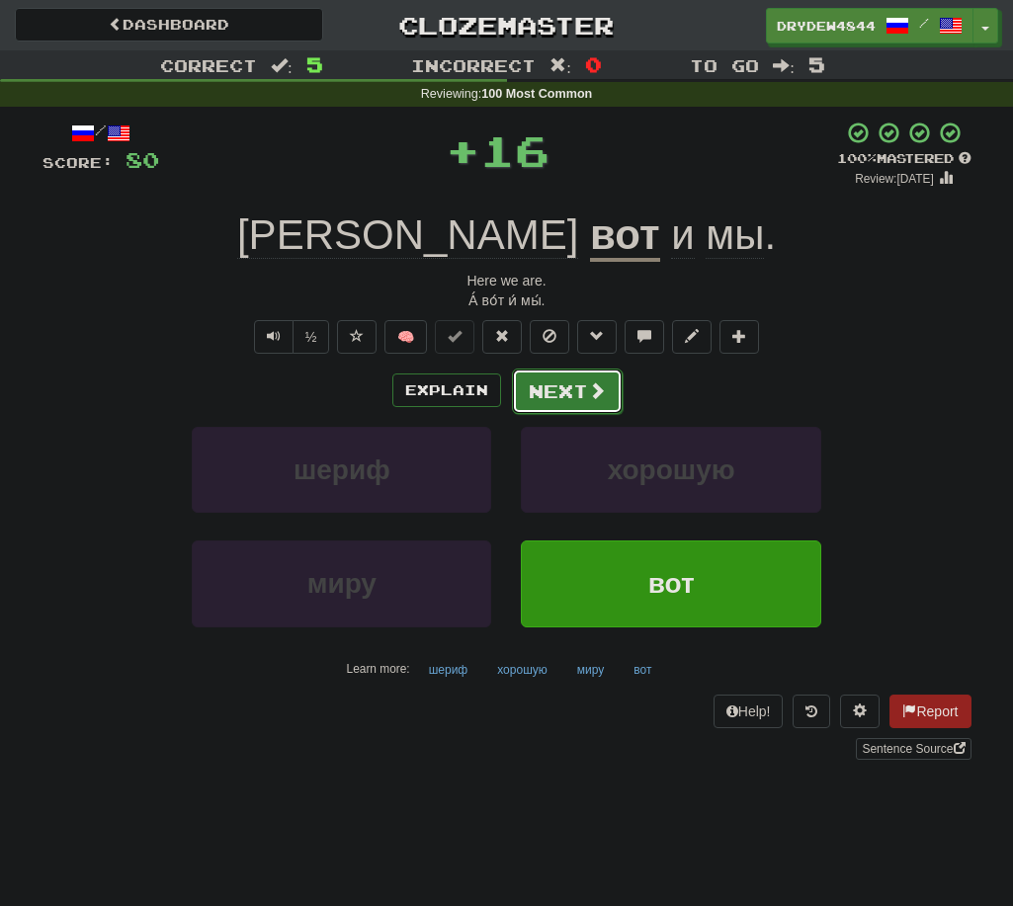
click at [545, 398] on button "Next" at bounding box center [567, 391] width 111 height 45
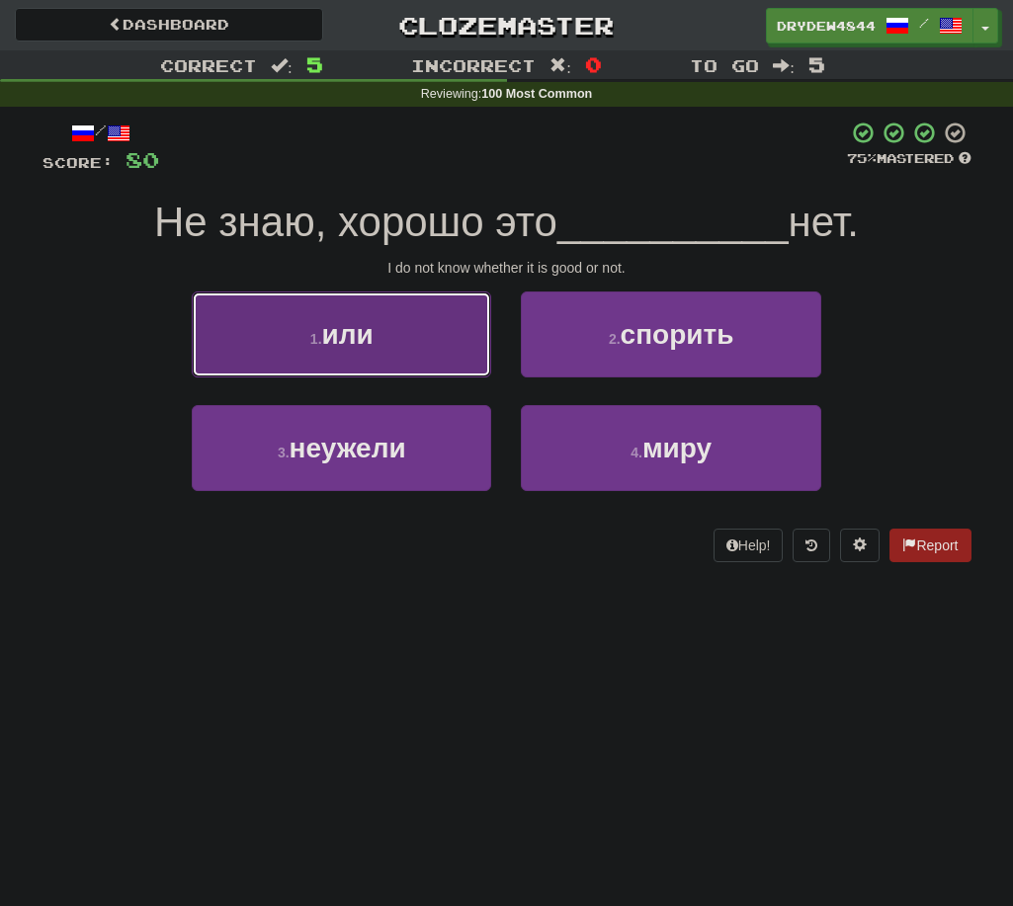
click at [358, 345] on span "или" at bounding box center [347, 334] width 51 height 31
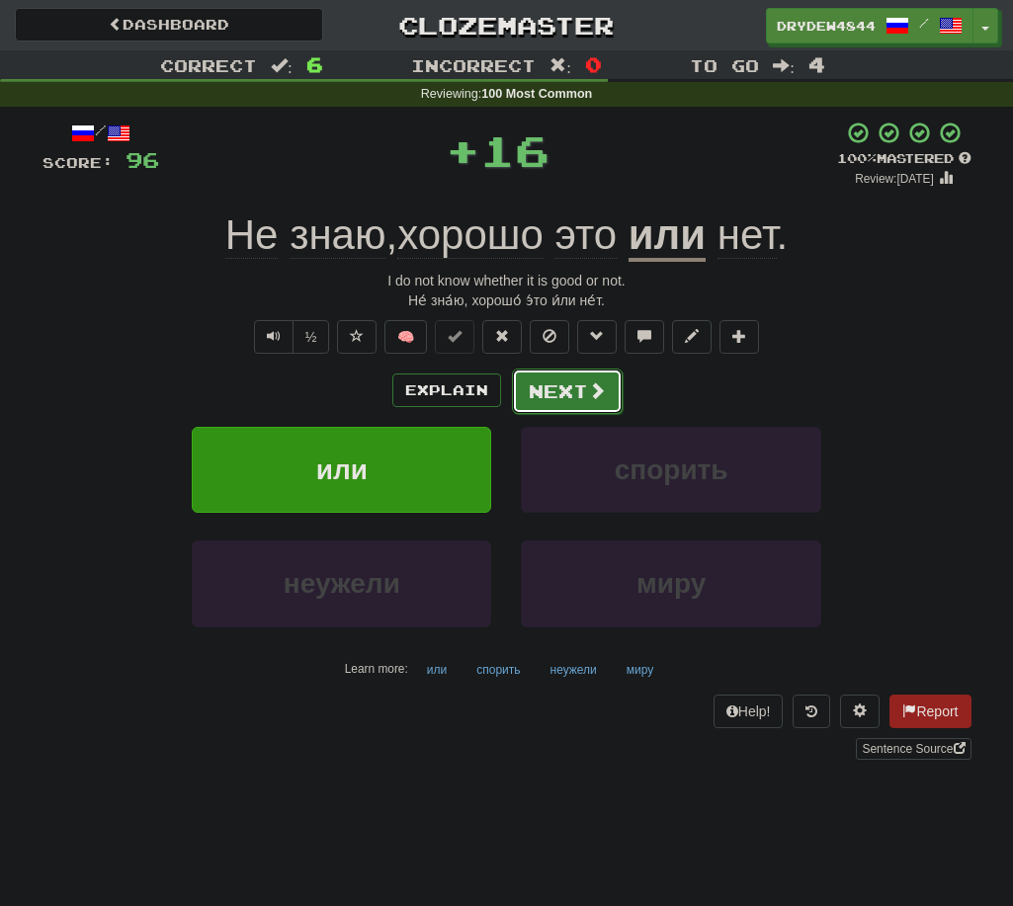
click at [543, 400] on button "Next" at bounding box center [567, 391] width 111 height 45
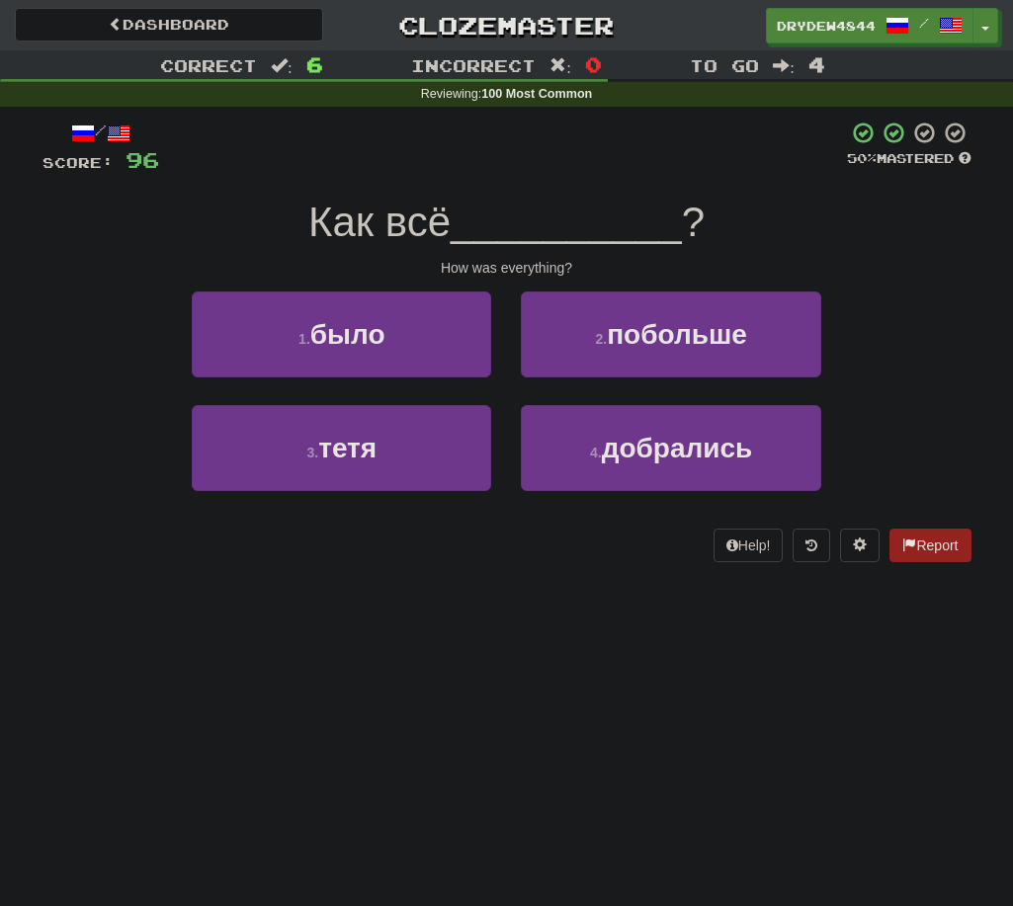
click at [451, 382] on div "1 . было" at bounding box center [341, 349] width 329 height 114
click at [455, 379] on div "1 . было" at bounding box center [341, 349] width 329 height 114
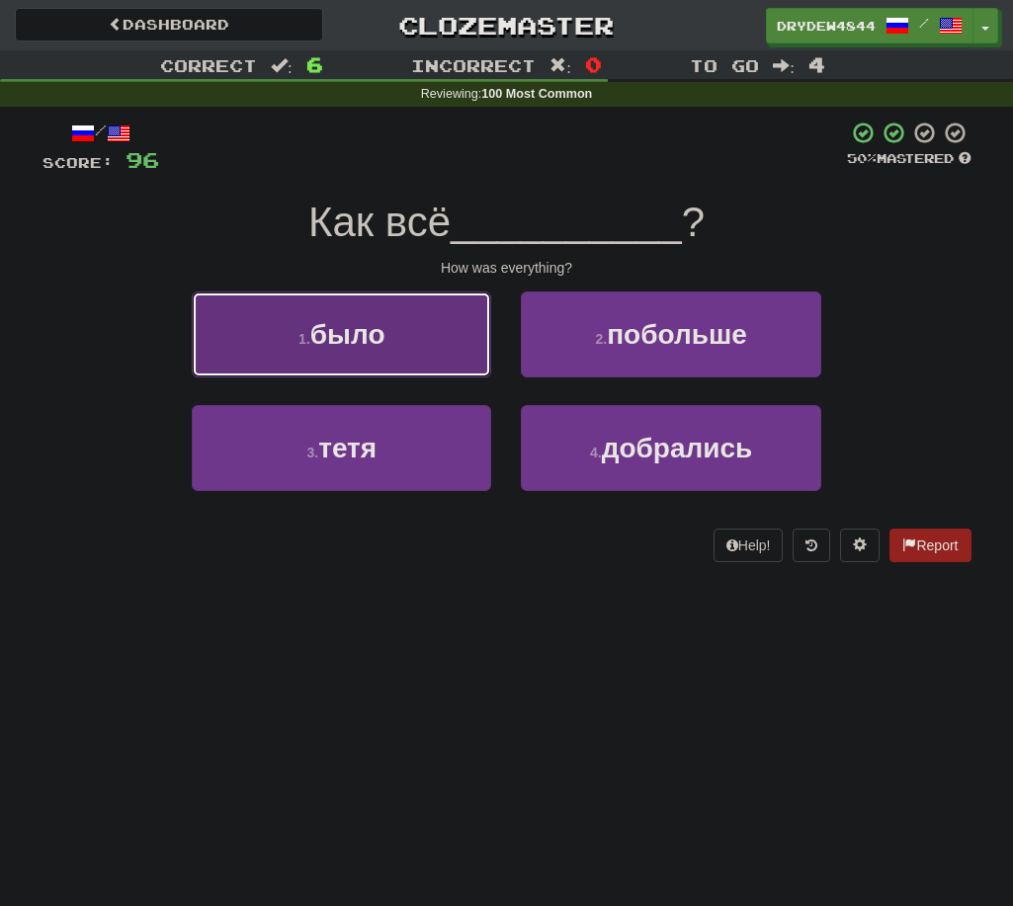
click at [458, 373] on button "1 . было" at bounding box center [341, 335] width 299 height 86
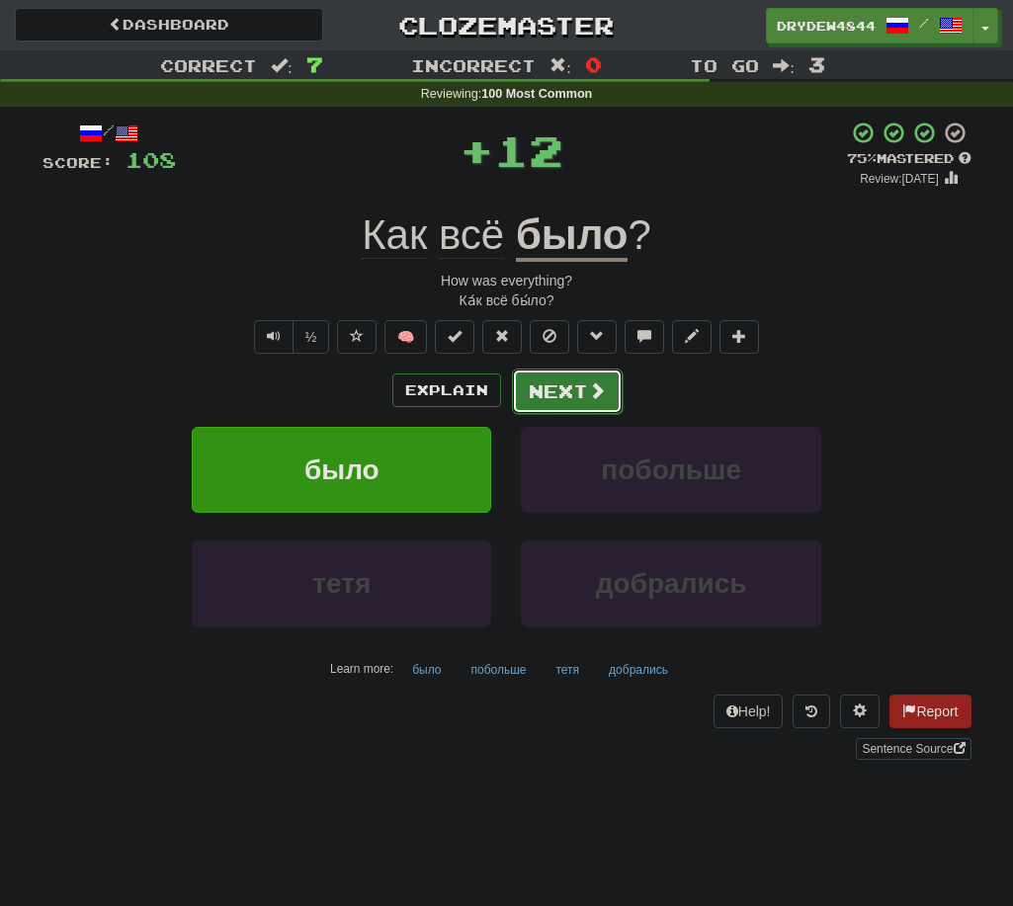
click at [552, 391] on button "Next" at bounding box center [567, 391] width 111 height 45
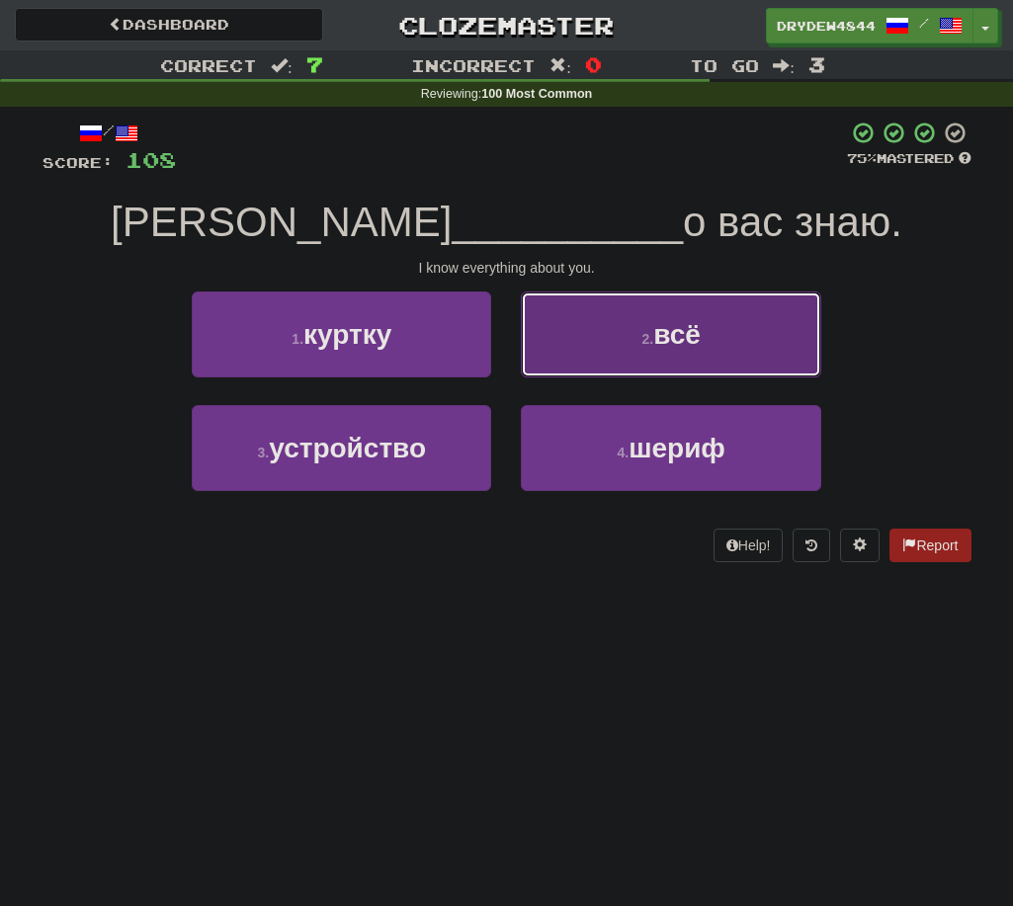
click at [621, 361] on button "2 . всё" at bounding box center [670, 335] width 299 height 86
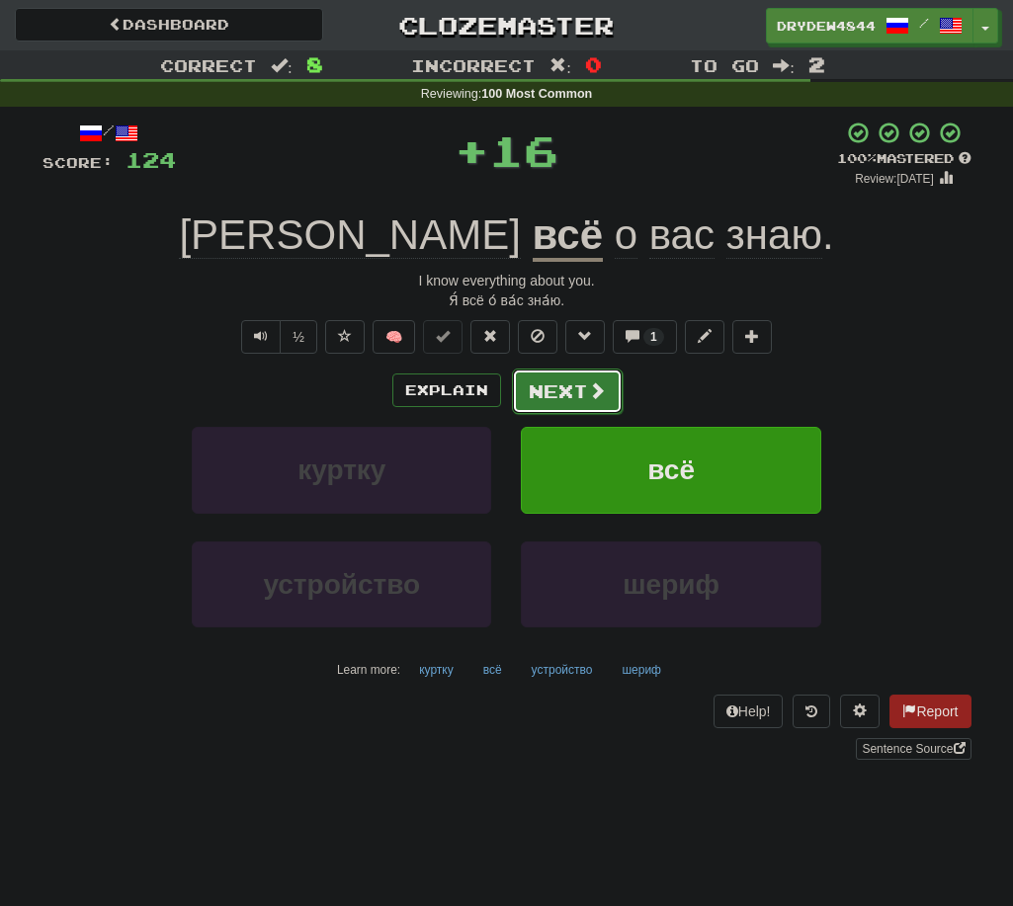
click at [553, 394] on button "Next" at bounding box center [567, 391] width 111 height 45
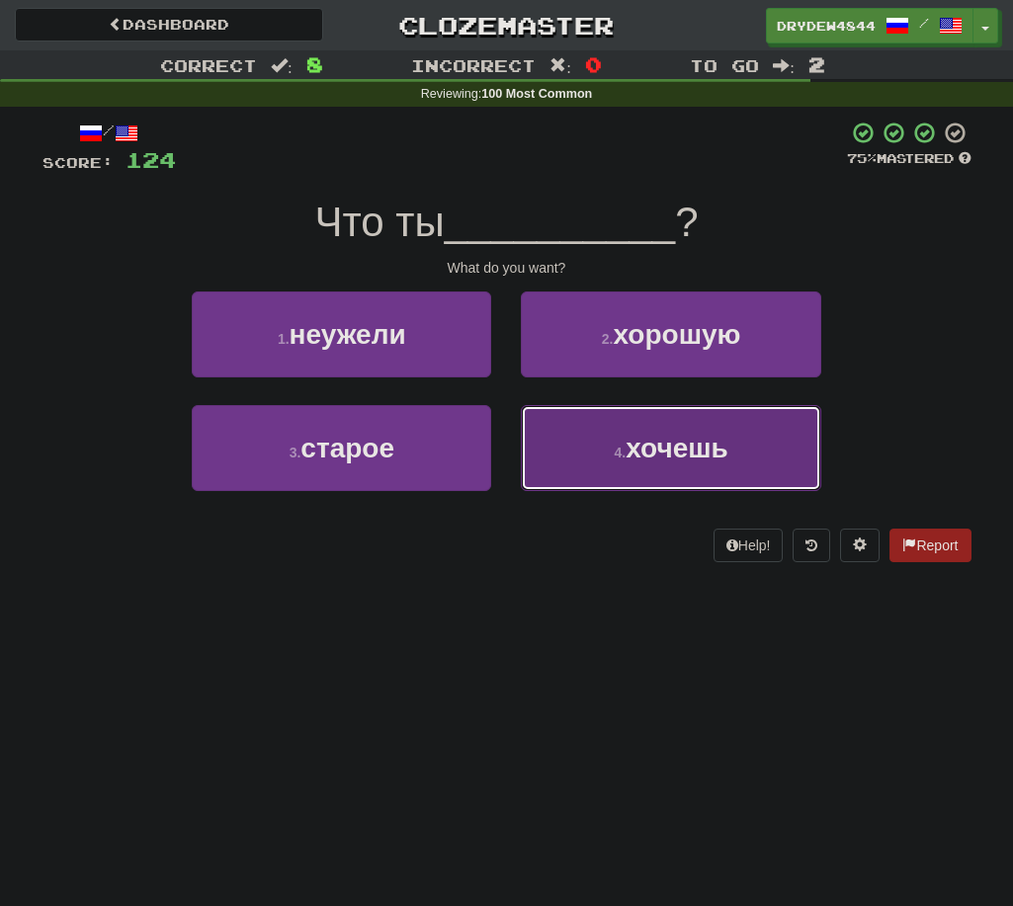
click at [566, 424] on button "4 . хочешь" at bounding box center [670, 448] width 299 height 86
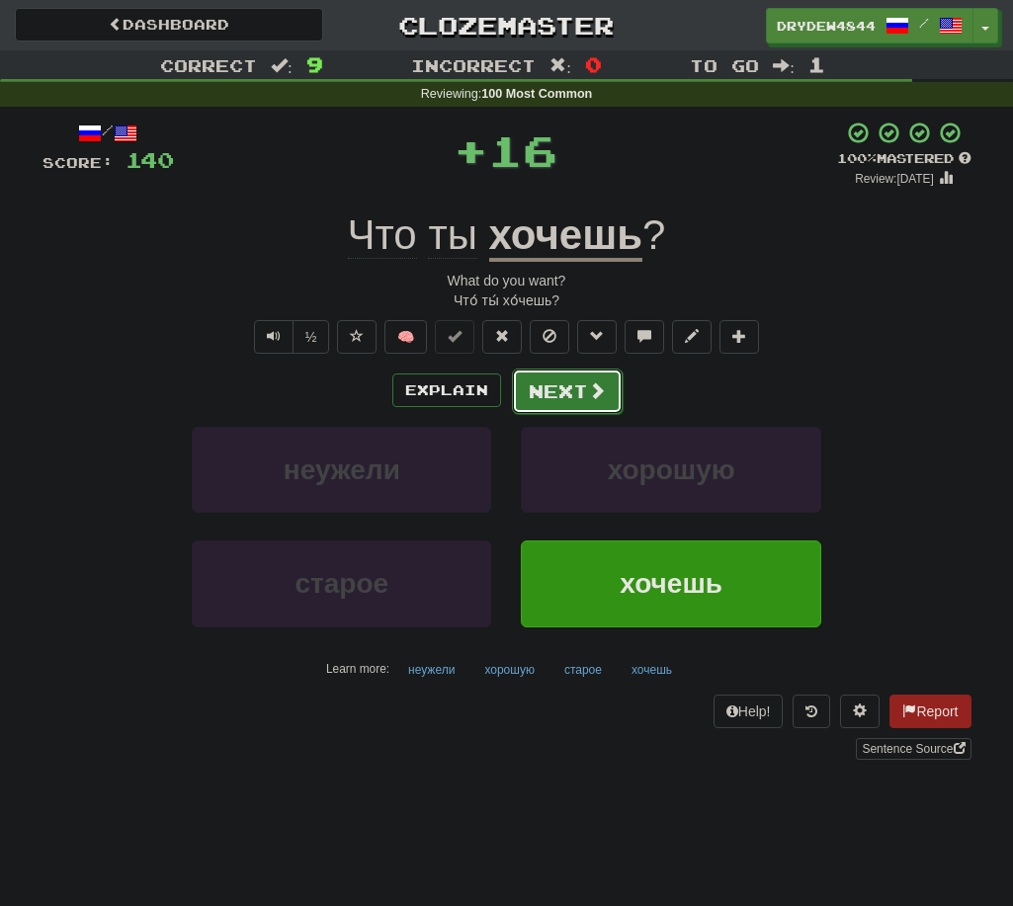
click at [568, 394] on button "Next" at bounding box center [567, 391] width 111 height 45
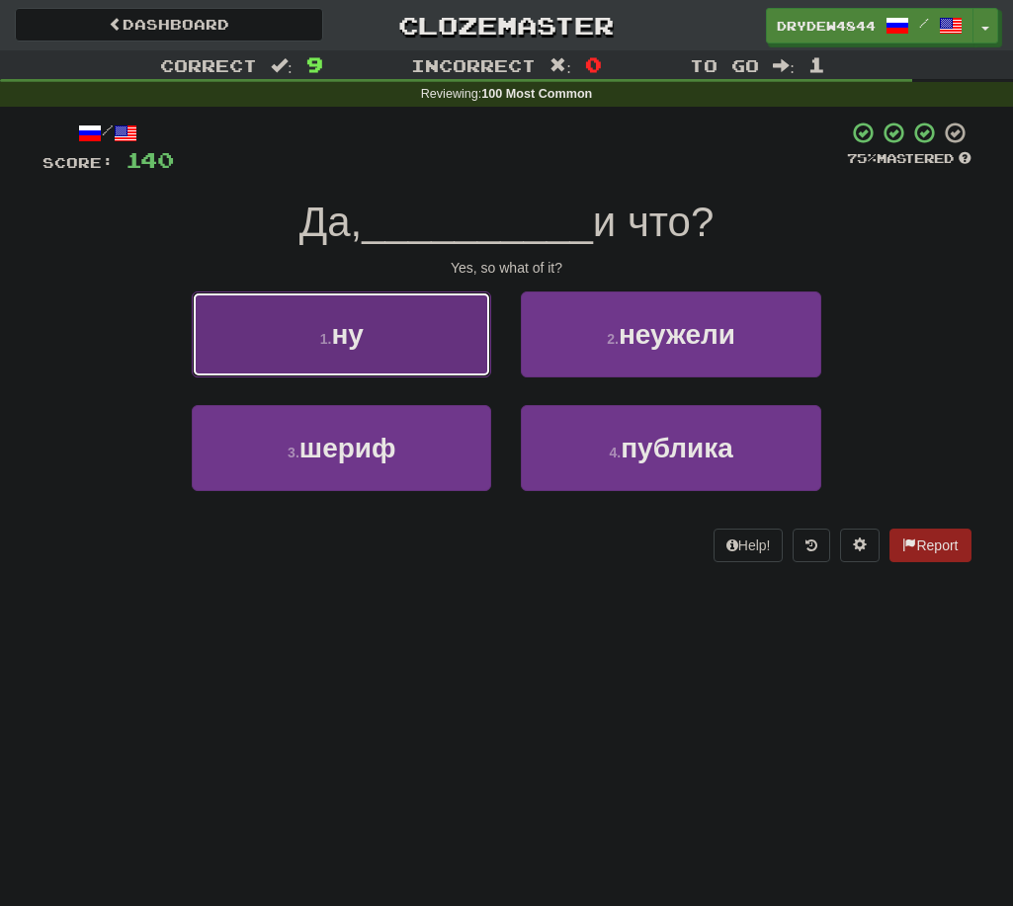
click at [387, 357] on button "1 . ну" at bounding box center [341, 335] width 299 height 86
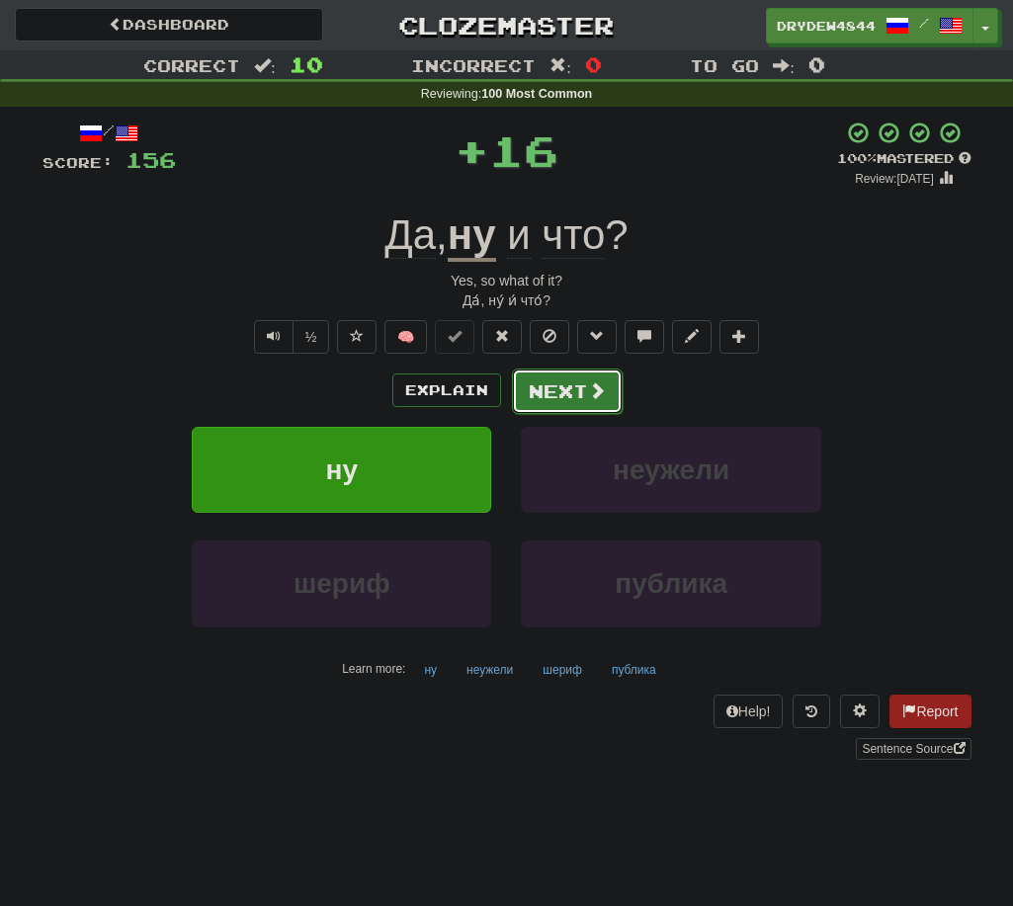
click at [578, 373] on button "Next" at bounding box center [567, 391] width 111 height 45
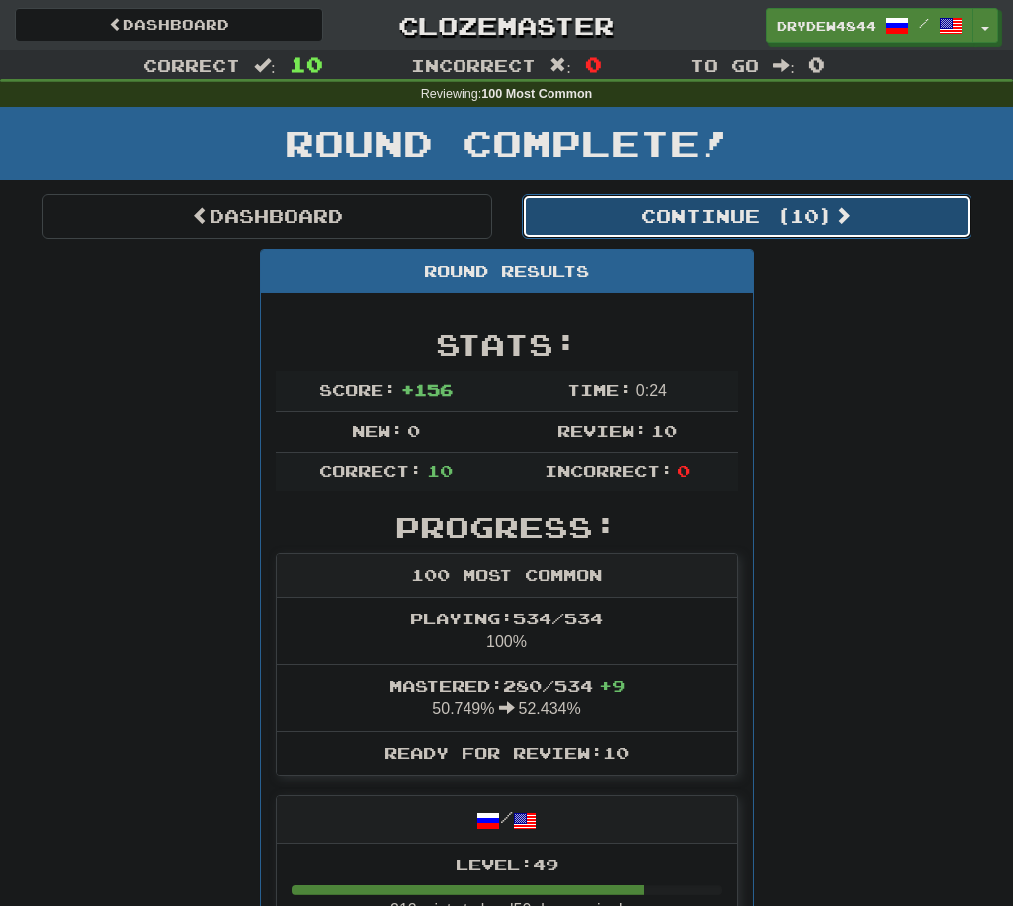
click at [729, 234] on button "Continue ( 10 )" at bounding box center [747, 216] width 450 height 45
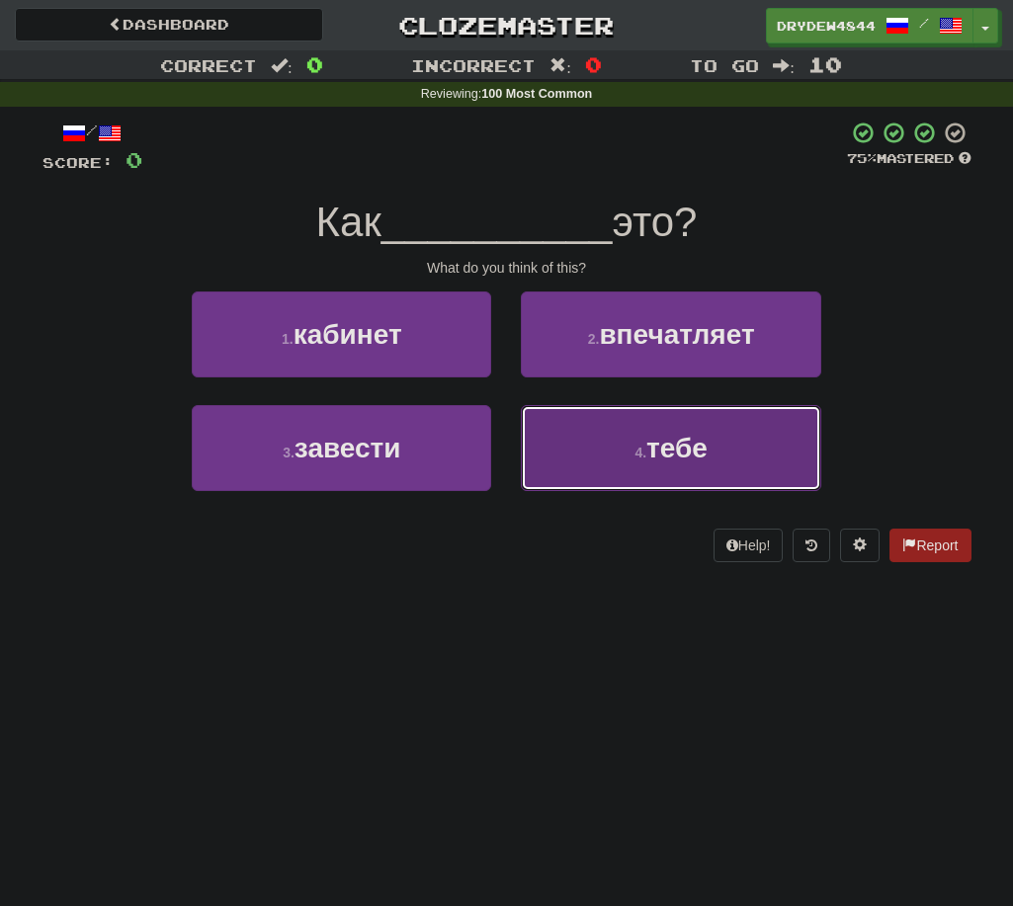
click at [619, 428] on button "4 . тебе" at bounding box center [670, 448] width 299 height 86
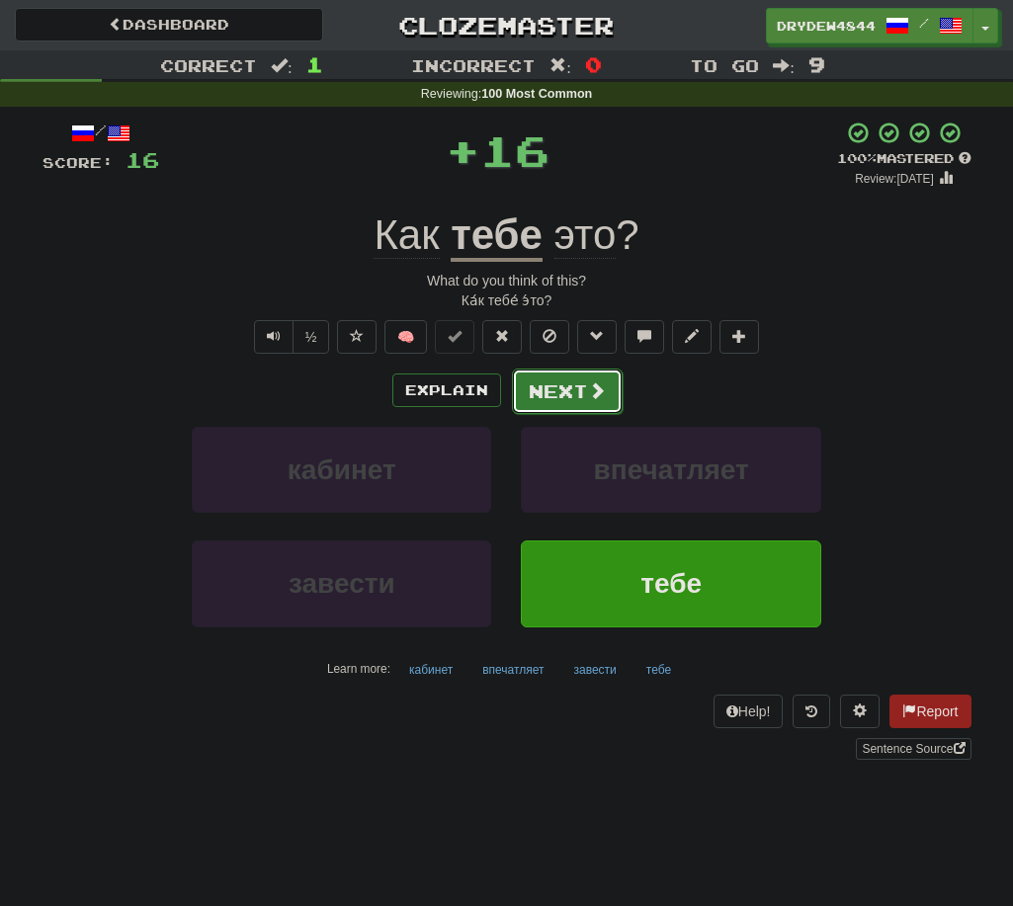
click at [586, 406] on button "Next" at bounding box center [567, 391] width 111 height 45
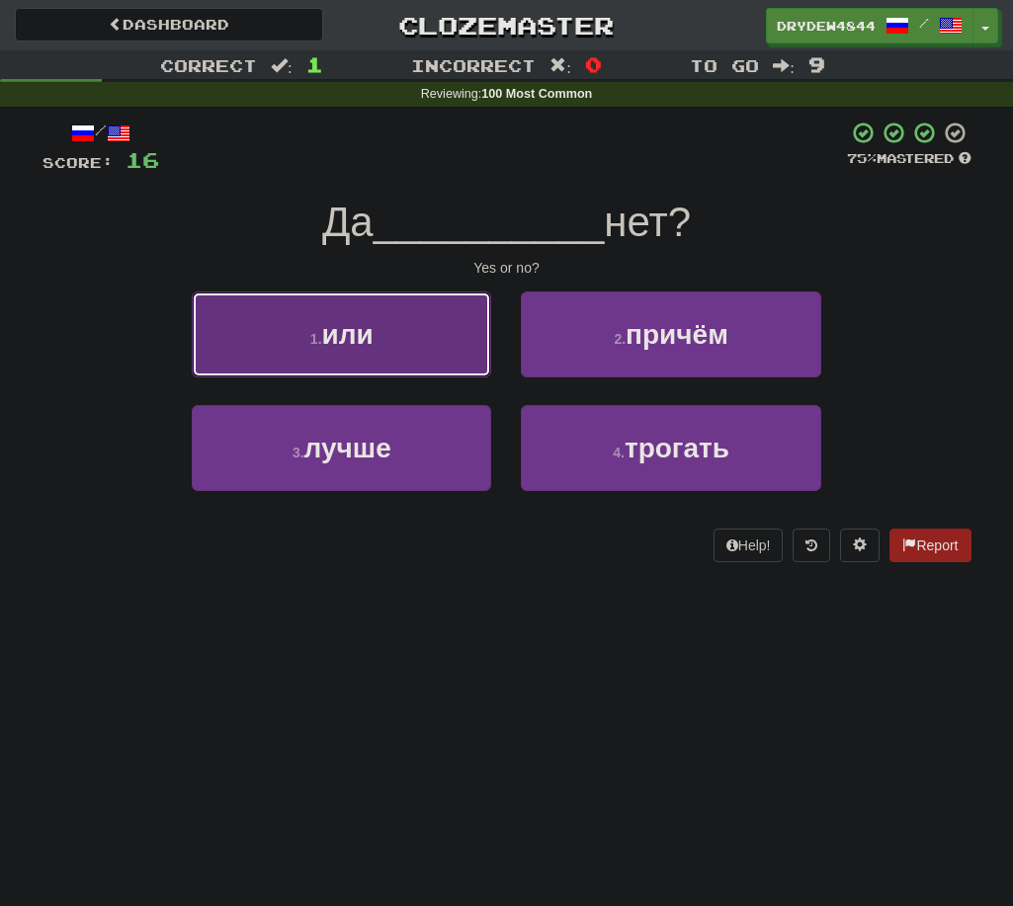
click at [338, 362] on button "1 . или" at bounding box center [341, 335] width 299 height 86
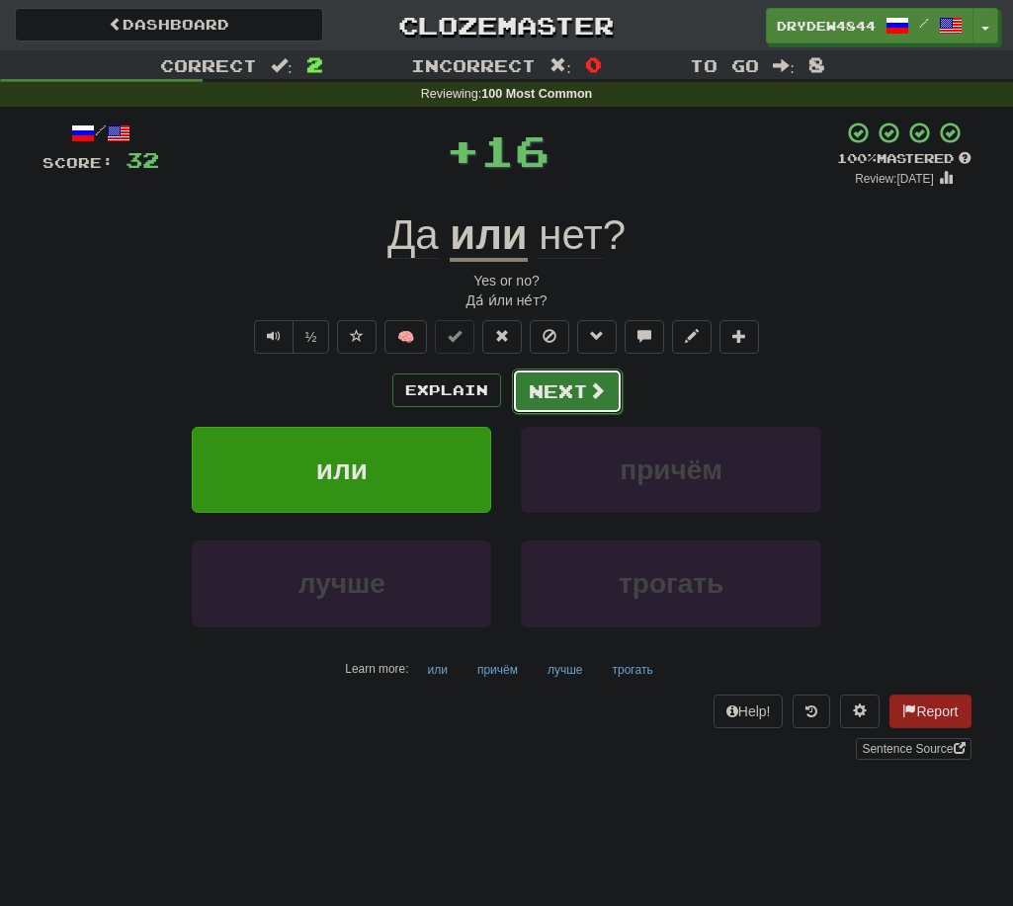
click at [545, 398] on button "Next" at bounding box center [567, 391] width 111 height 45
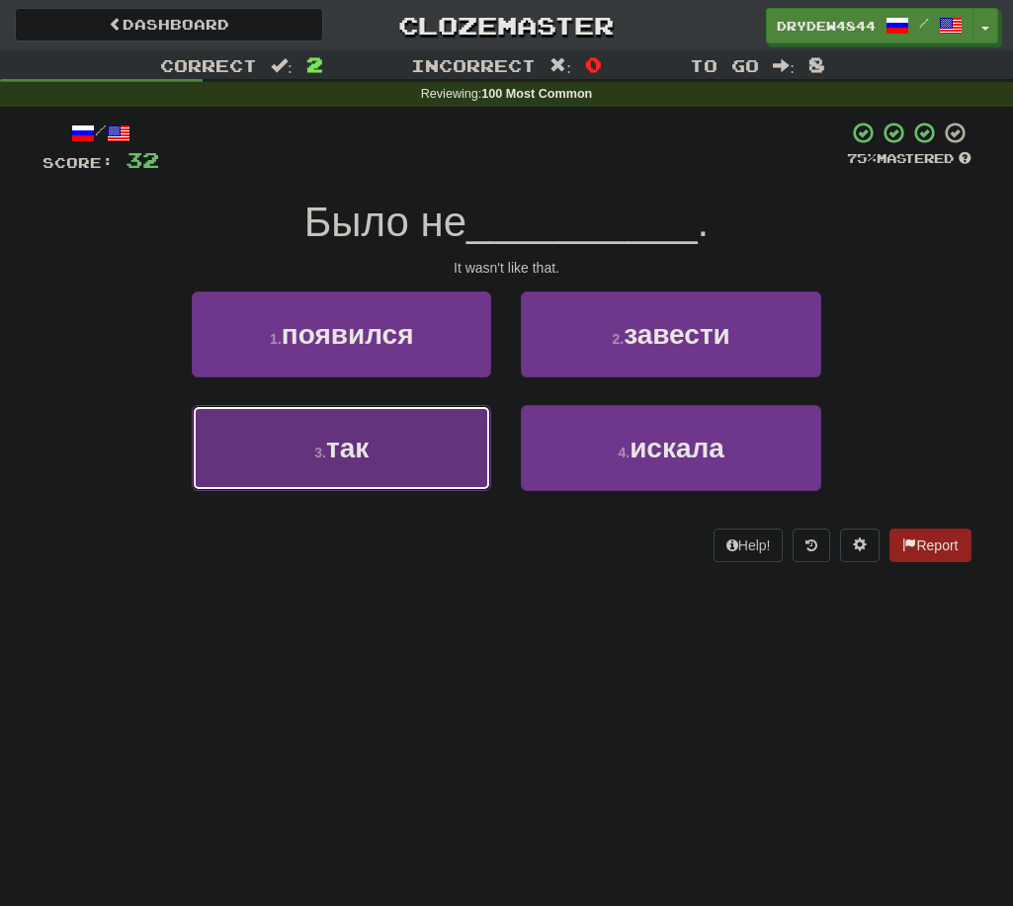
click at [409, 435] on button "3 . так" at bounding box center [341, 448] width 299 height 86
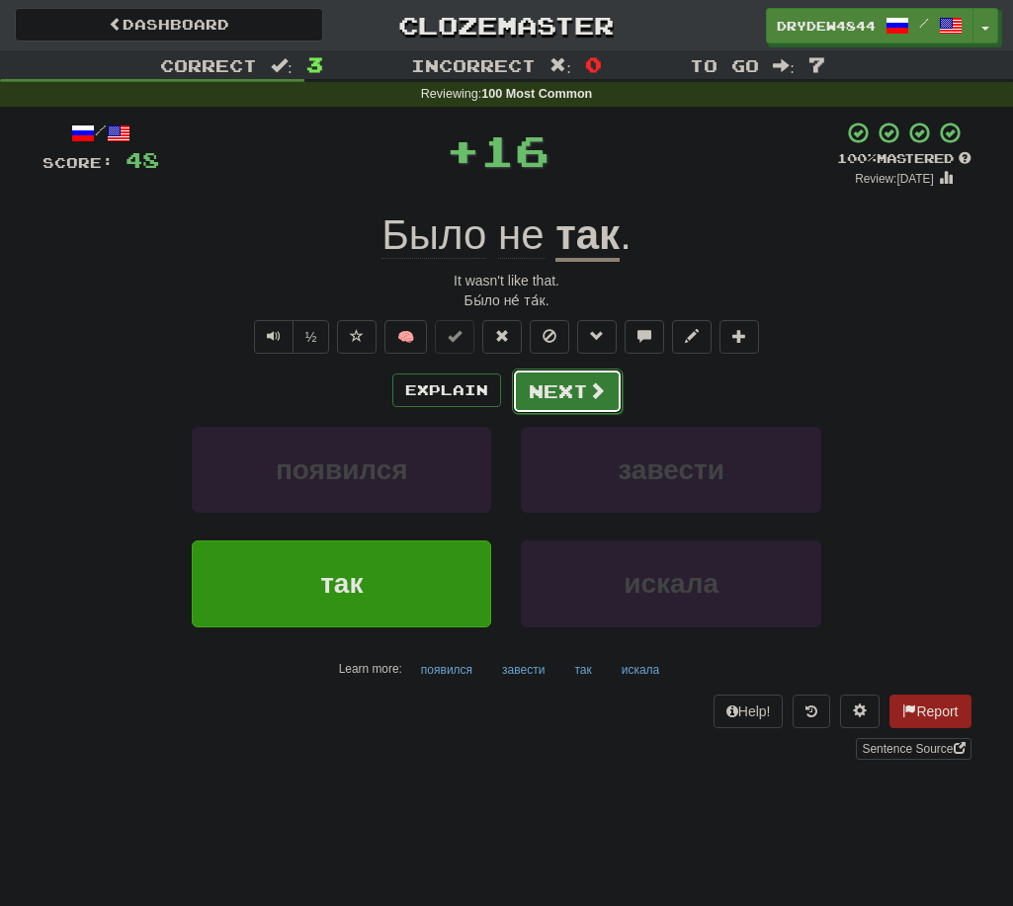
click at [557, 404] on button "Next" at bounding box center [567, 391] width 111 height 45
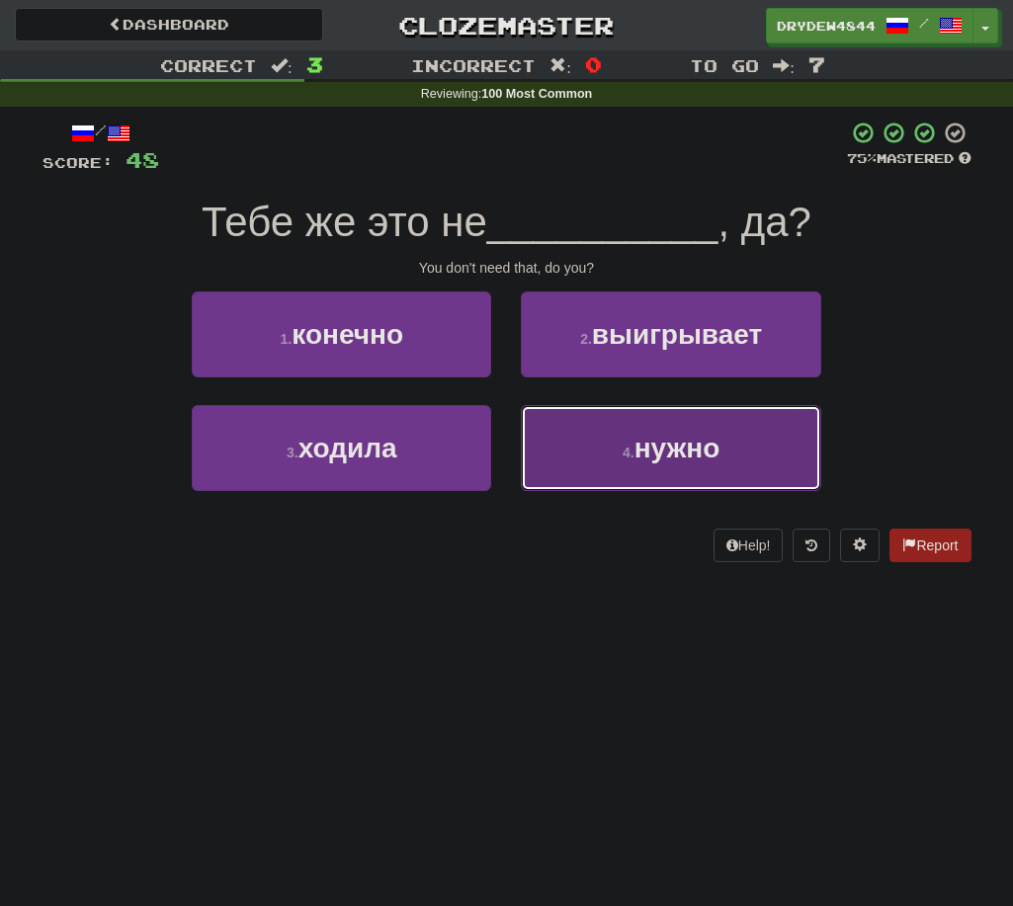
click at [554, 456] on button "4 . нужно" at bounding box center [670, 448] width 299 height 86
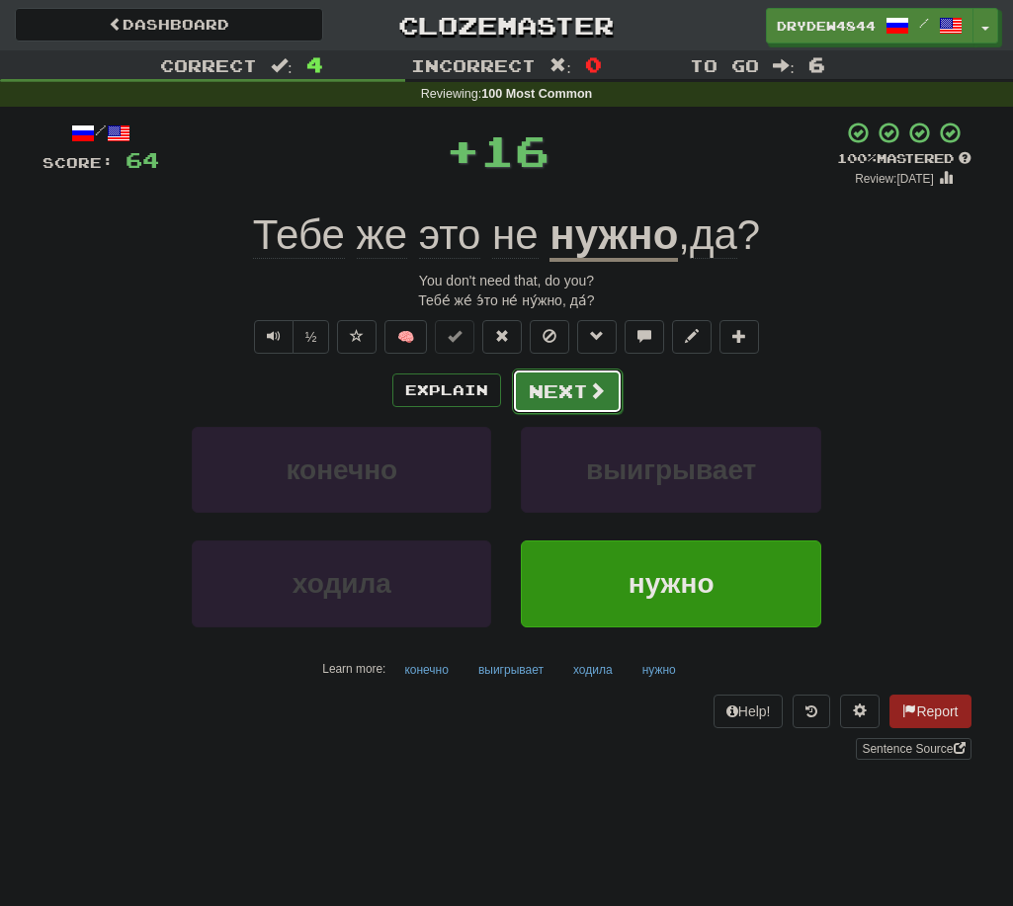
click at [555, 410] on button "Next" at bounding box center [567, 391] width 111 height 45
